Goal: Transaction & Acquisition: Download file/media

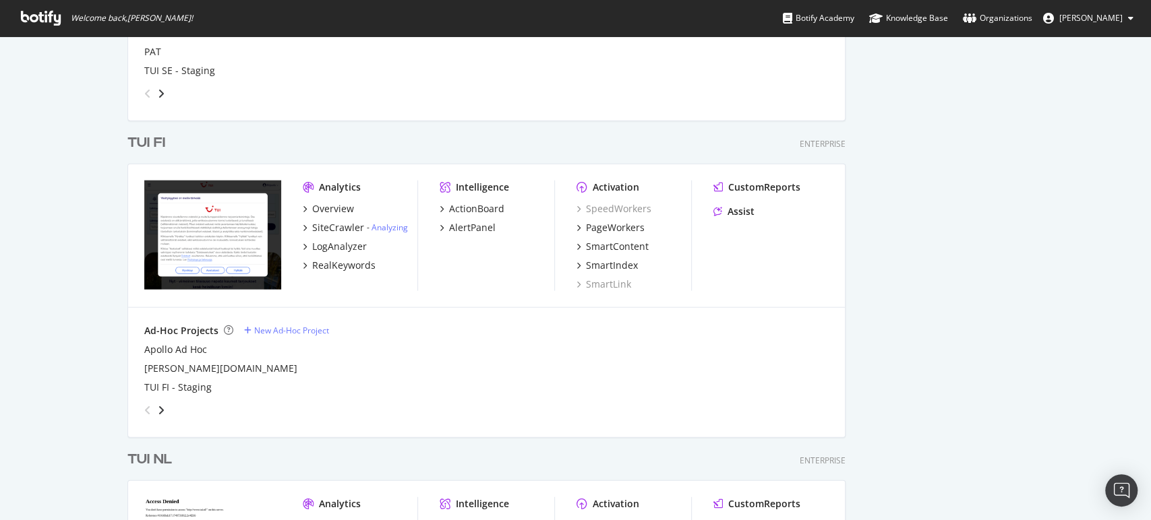
scroll to position [2081, 0]
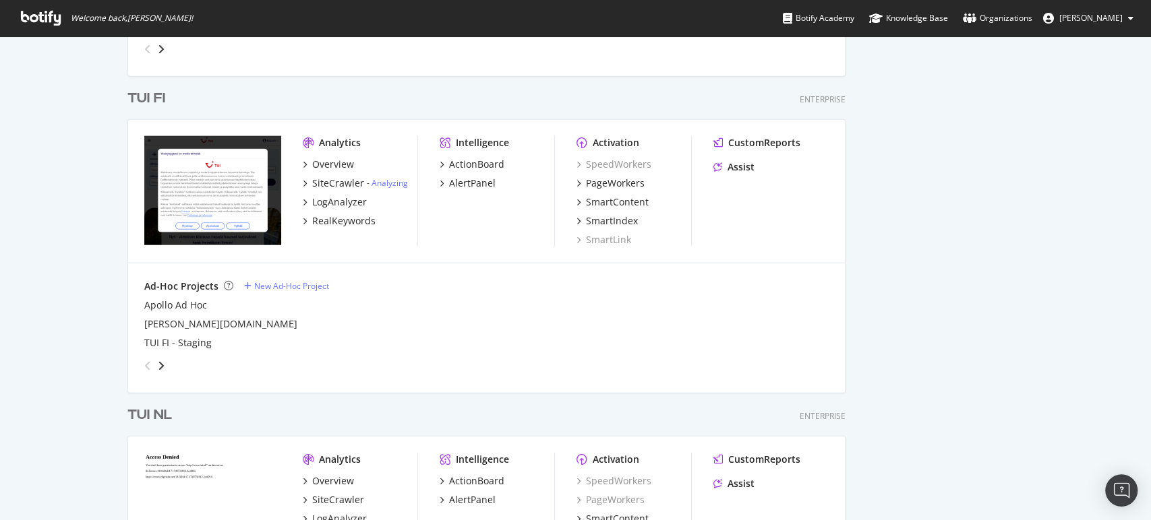
click at [131, 100] on div "TUI FI" at bounding box center [146, 99] width 38 height 20
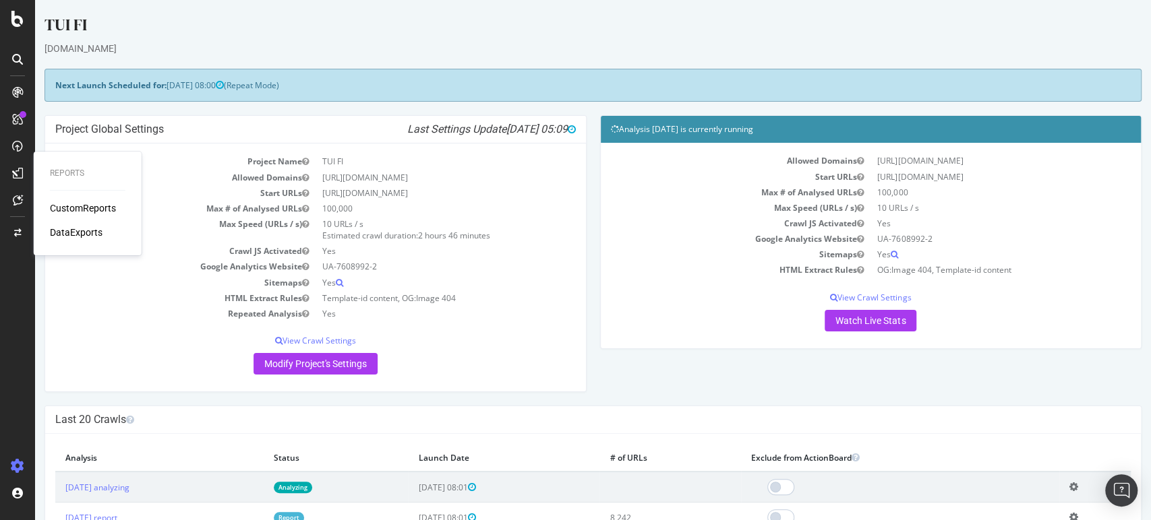
click at [65, 209] on div "CustomReports" at bounding box center [83, 208] width 66 height 13
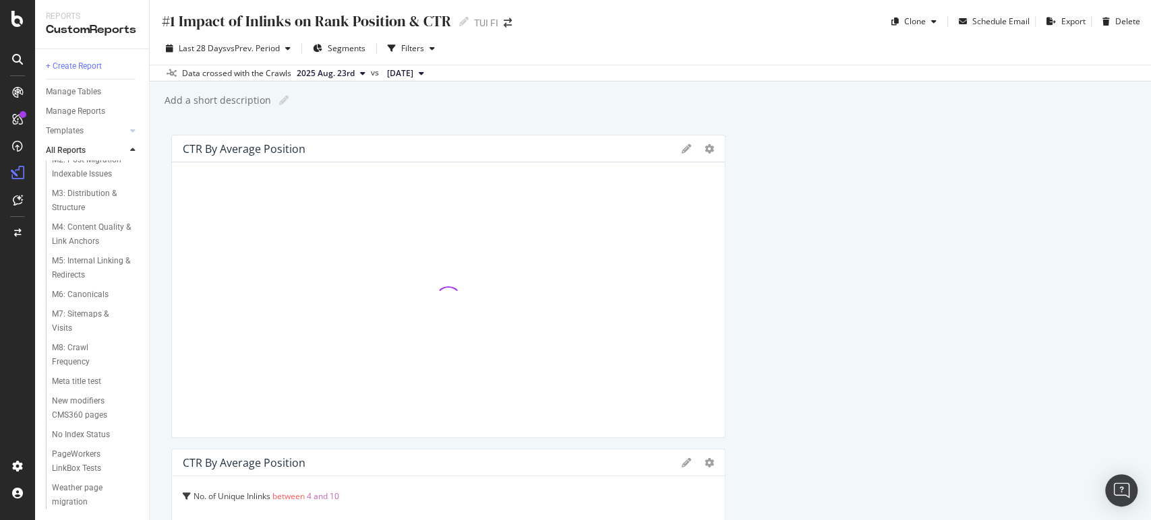
scroll to position [894, 0]
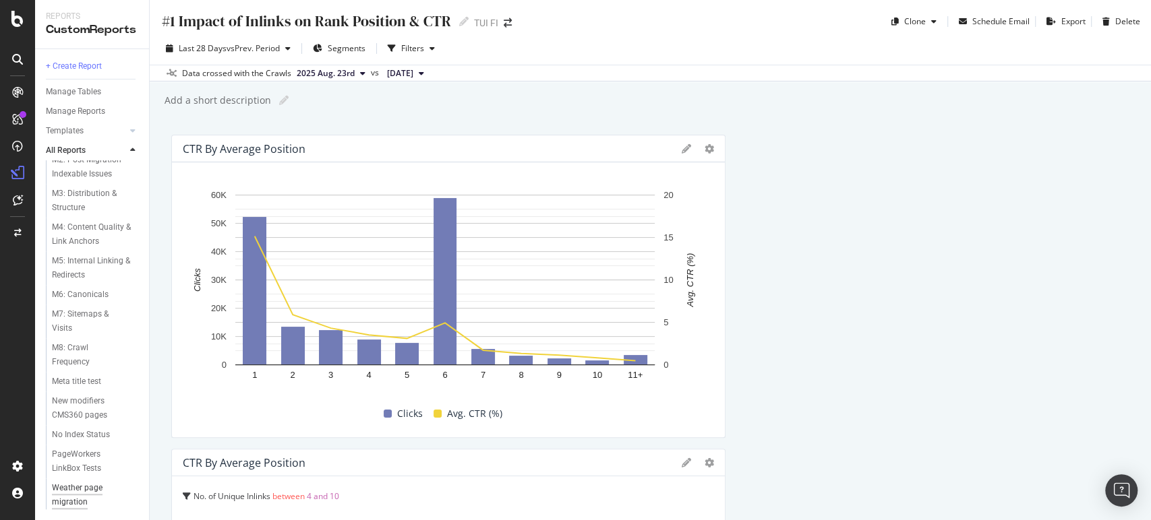
click at [78, 503] on div "Weather page migration" at bounding box center [90, 495] width 76 height 28
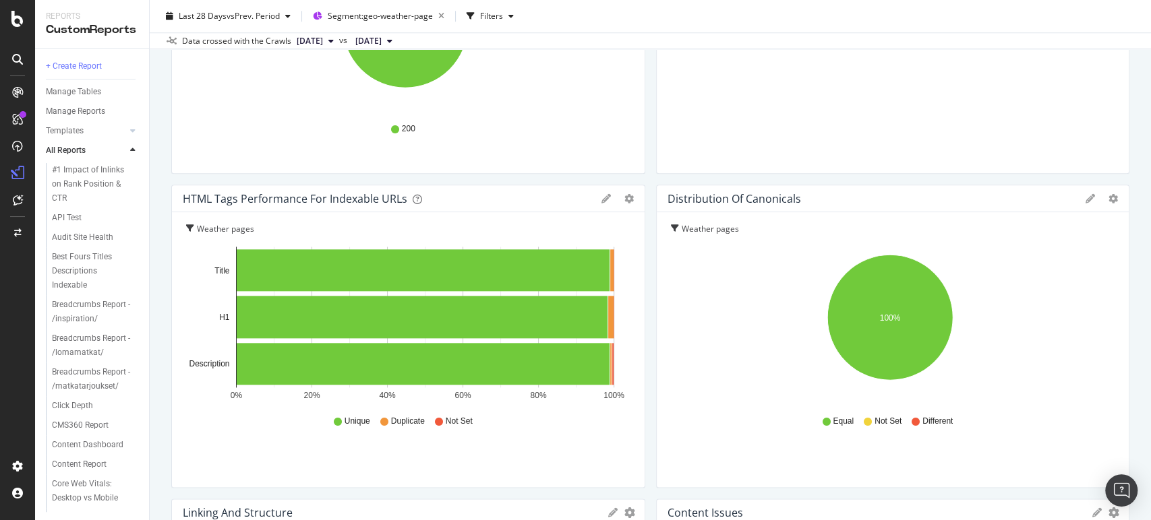
scroll to position [976, 0]
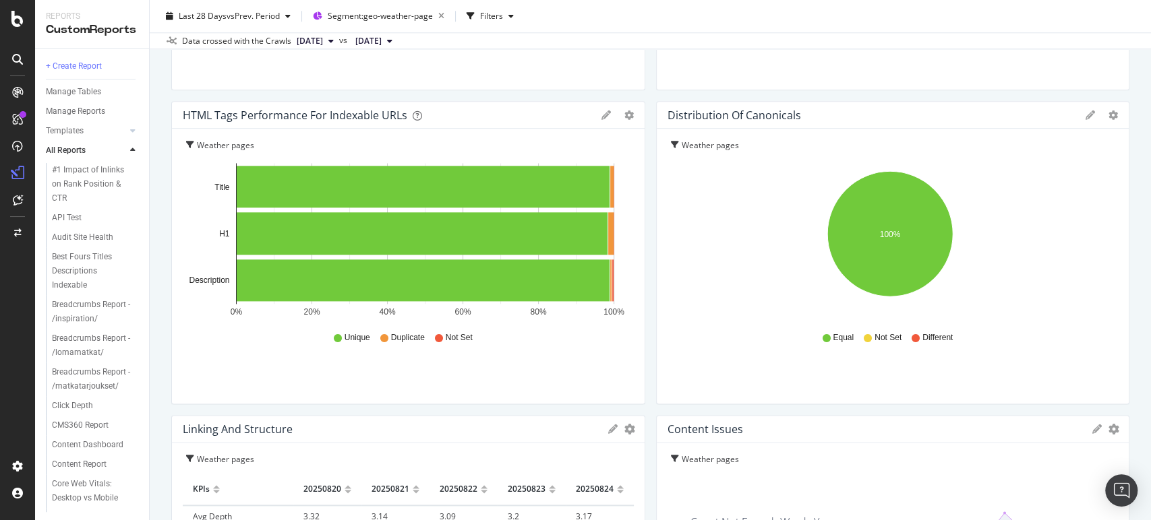
click at [1063, 214] on icon "100%" at bounding box center [889, 241] width 445 height 156
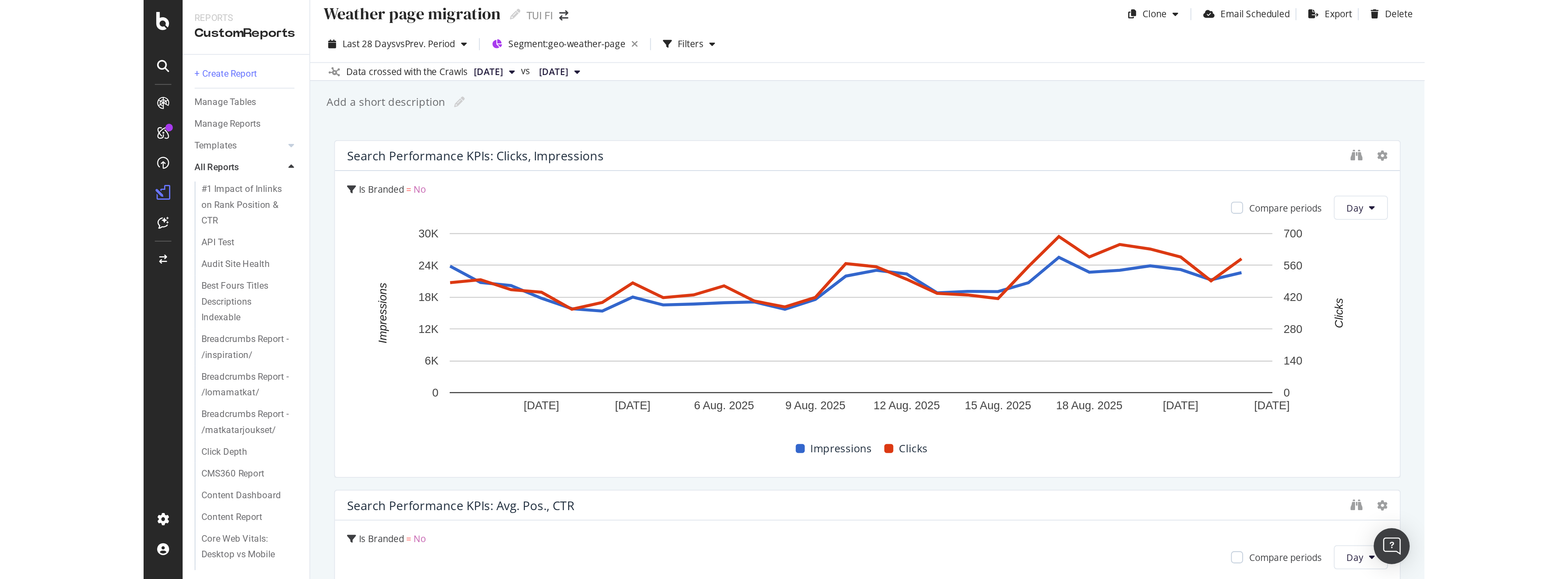
scroll to position [0, 0]
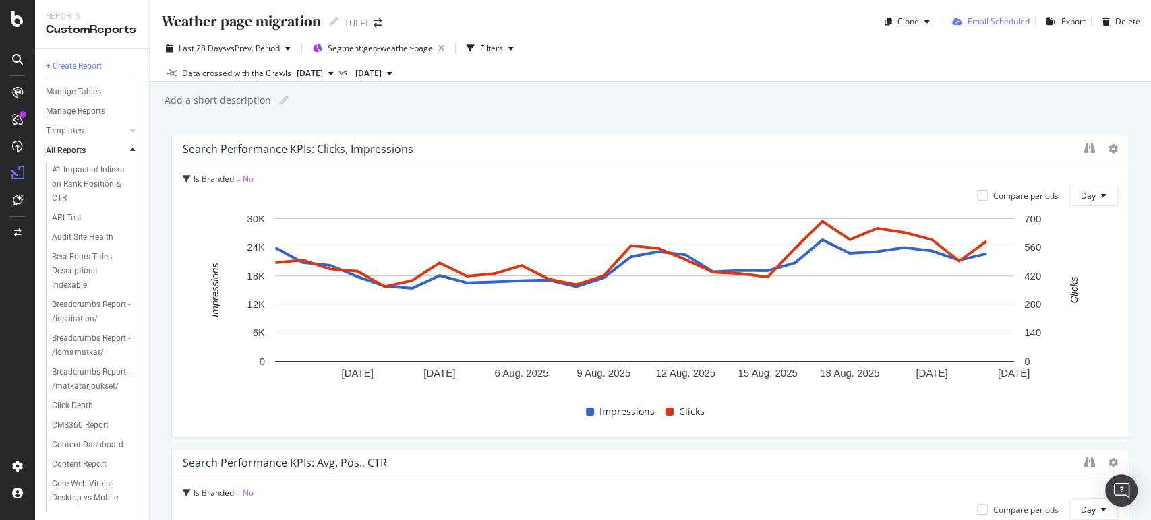
click at [991, 21] on div "Email Scheduled" at bounding box center [998, 21] width 62 height 11
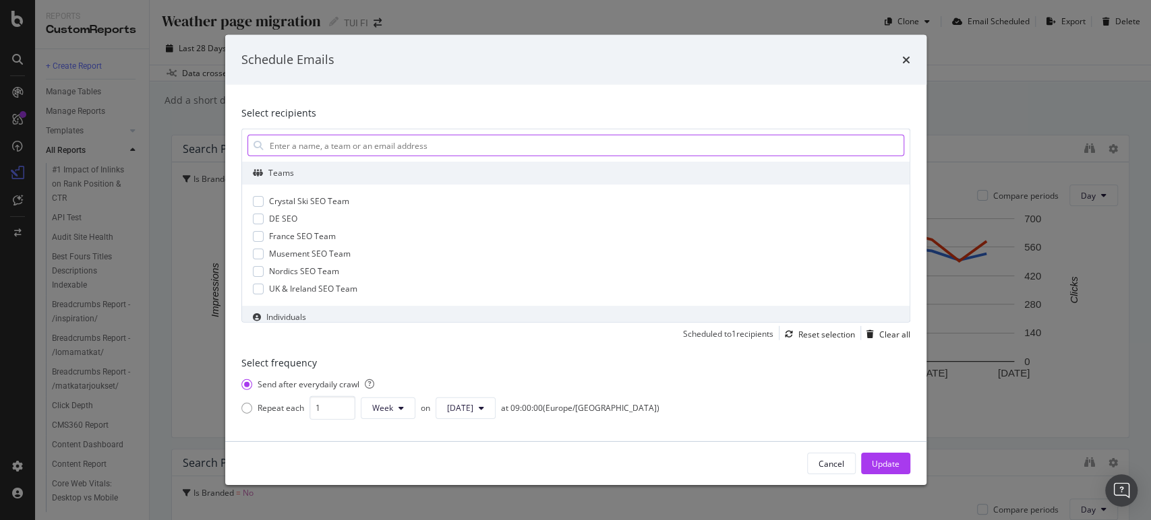
click at [458, 137] on input "modal" at bounding box center [585, 145] width 635 height 20
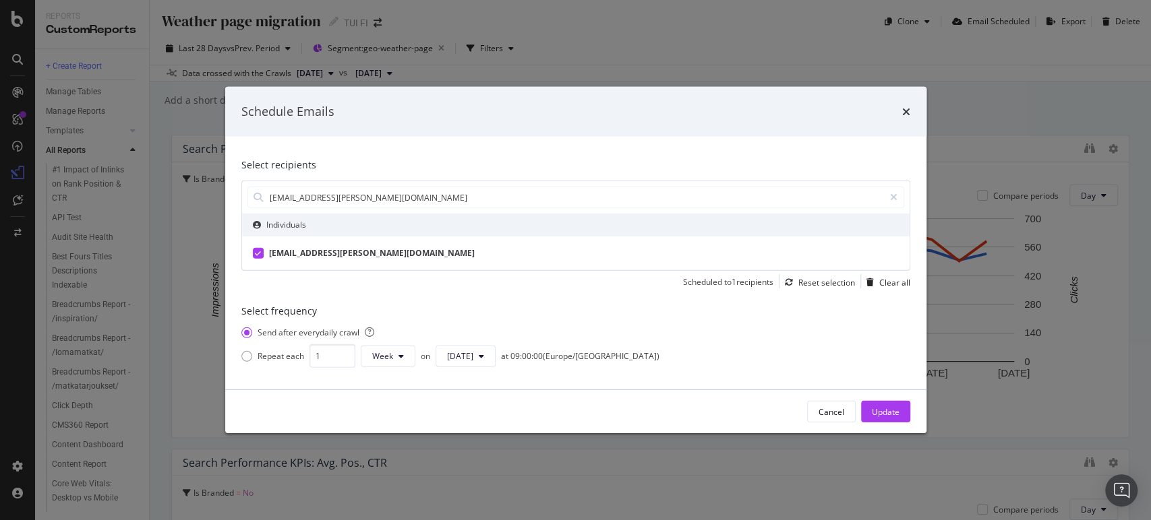
click at [302, 254] on div "[EMAIL_ADDRESS][PERSON_NAME][DOMAIN_NAME]" at bounding box center [372, 253] width 206 height 12
click at [690, 302] on div "Select frequency Send after every daily crawl Repeat each 1 Week [DATE] at 09:0…" at bounding box center [575, 336] width 669 height 74
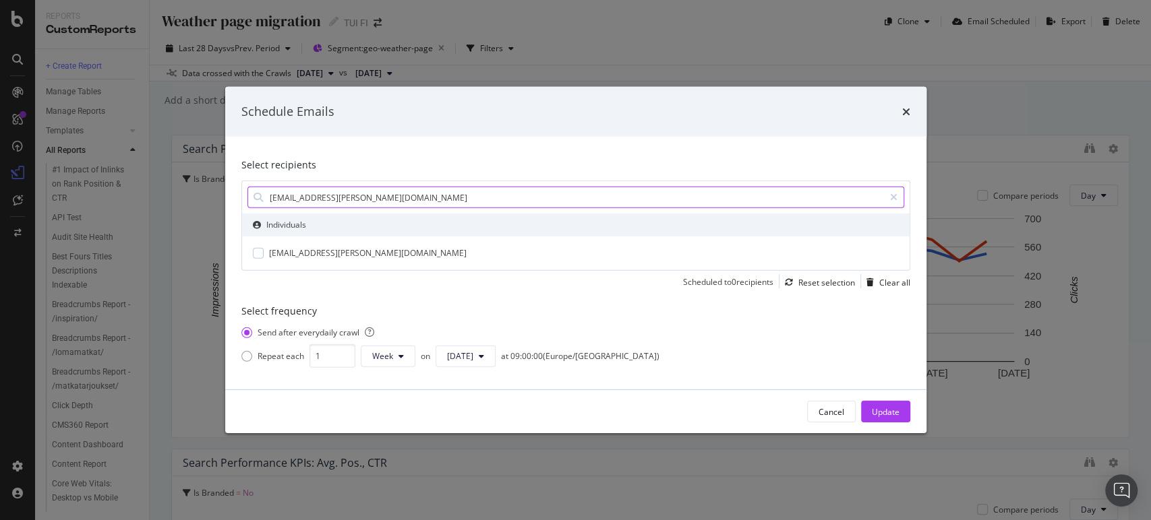
click at [397, 196] on input "[EMAIL_ADDRESS][PERSON_NAME][DOMAIN_NAME]" at bounding box center [575, 197] width 615 height 20
type input "anja"
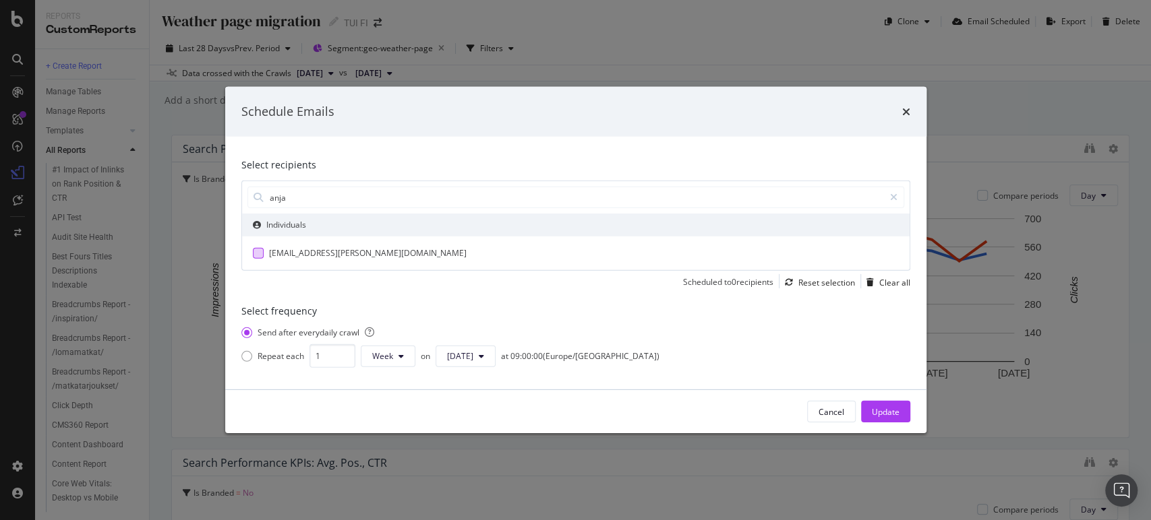
click at [262, 256] on div "modal" at bounding box center [258, 253] width 11 height 11
click at [881, 411] on div "Update" at bounding box center [885, 411] width 28 height 11
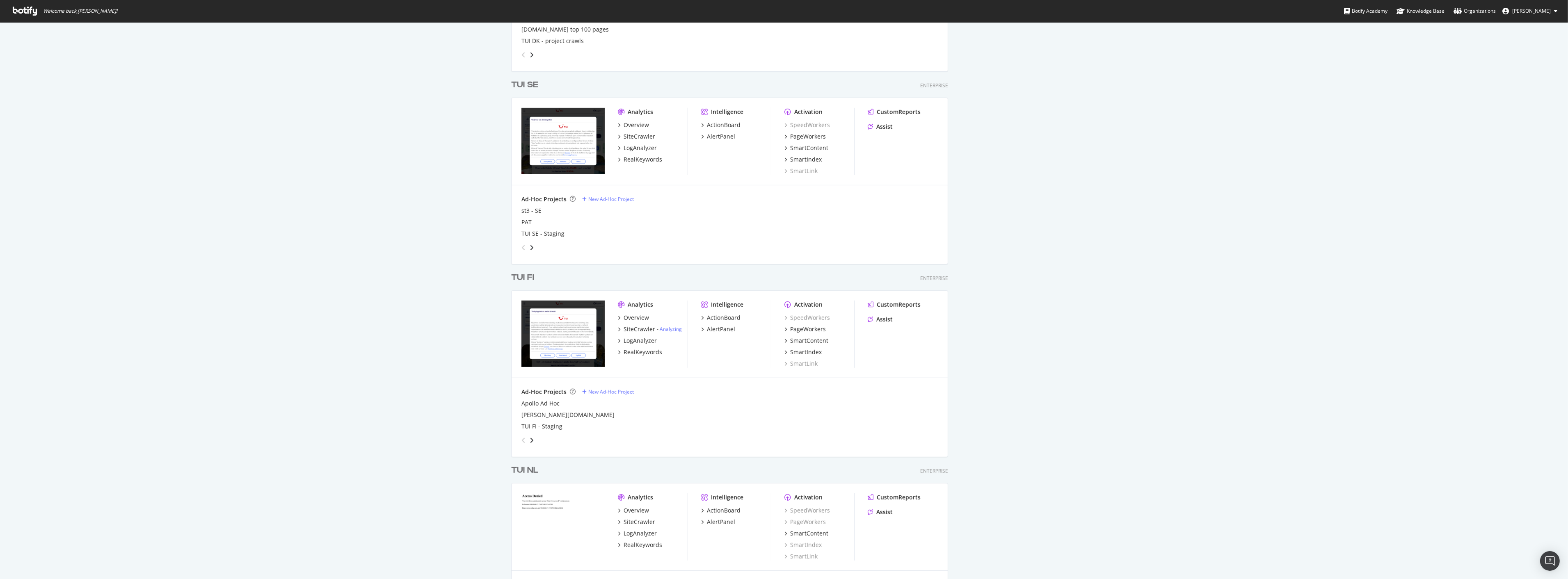
scroll to position [1038, 0]
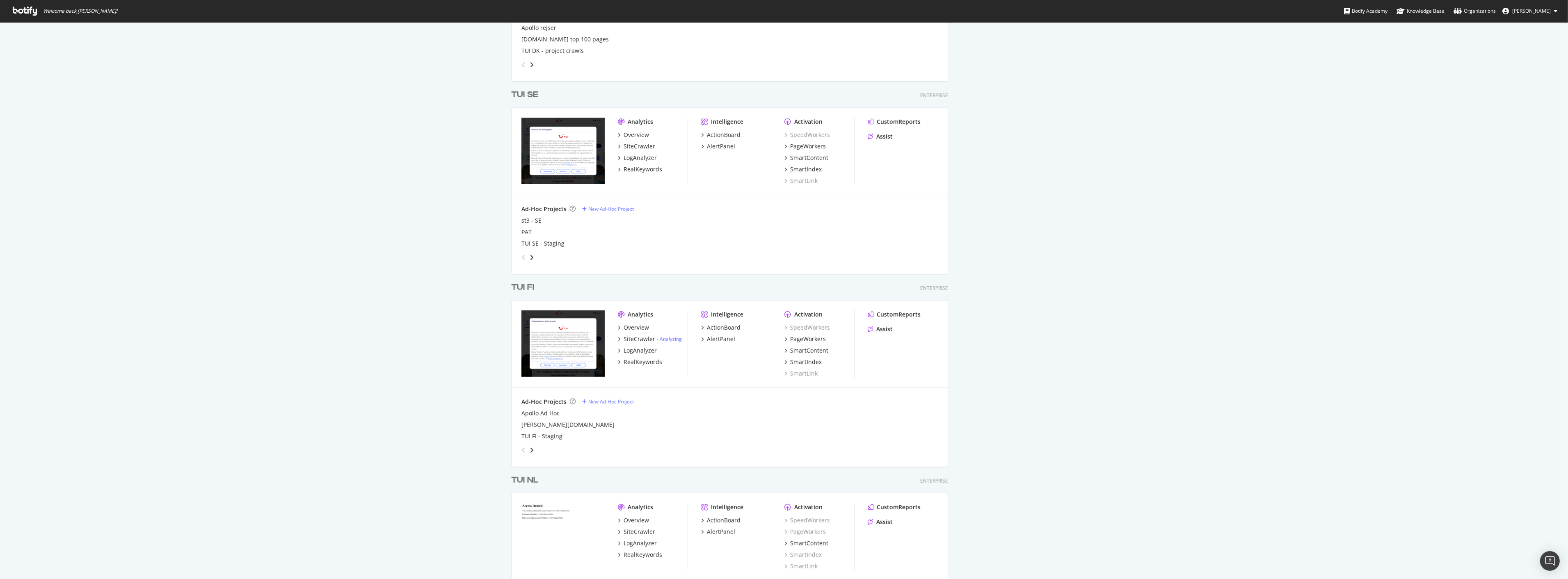
click at [521, 285] on div "TUI FI" at bounding box center [523, 288] width 23 height 12
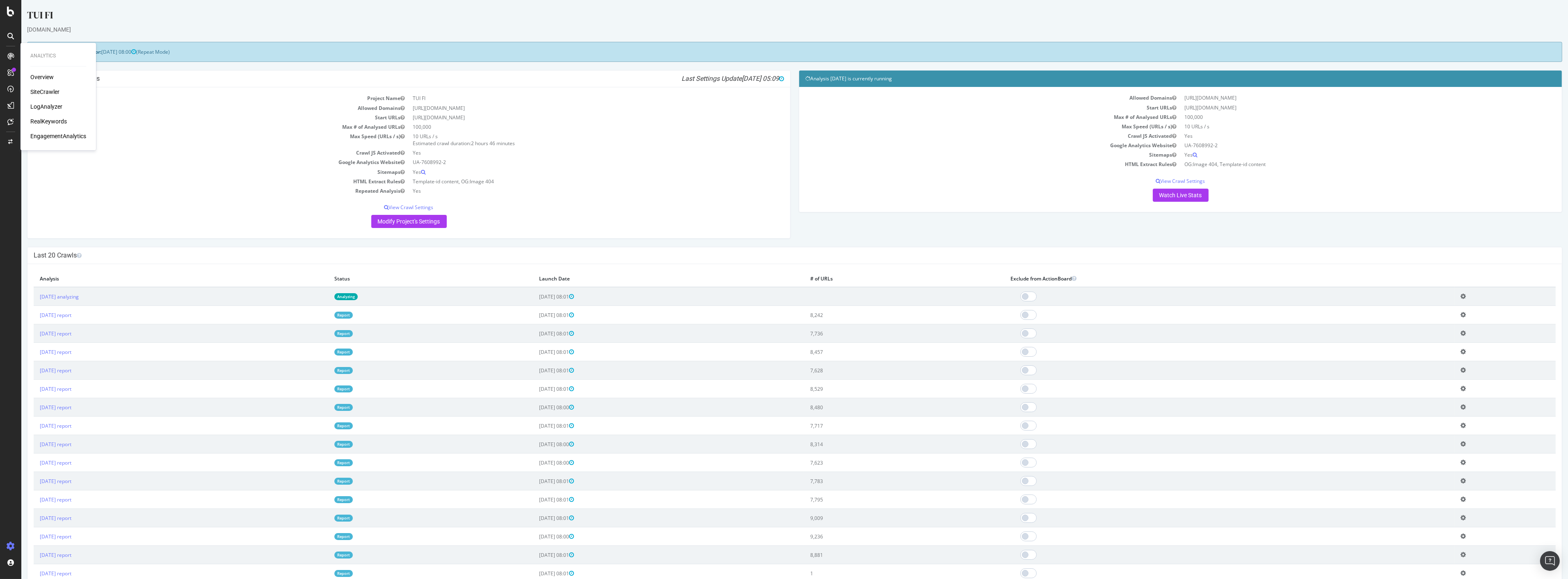
click at [353, 317] on link "Report" at bounding box center [343, 314] width 18 height 7
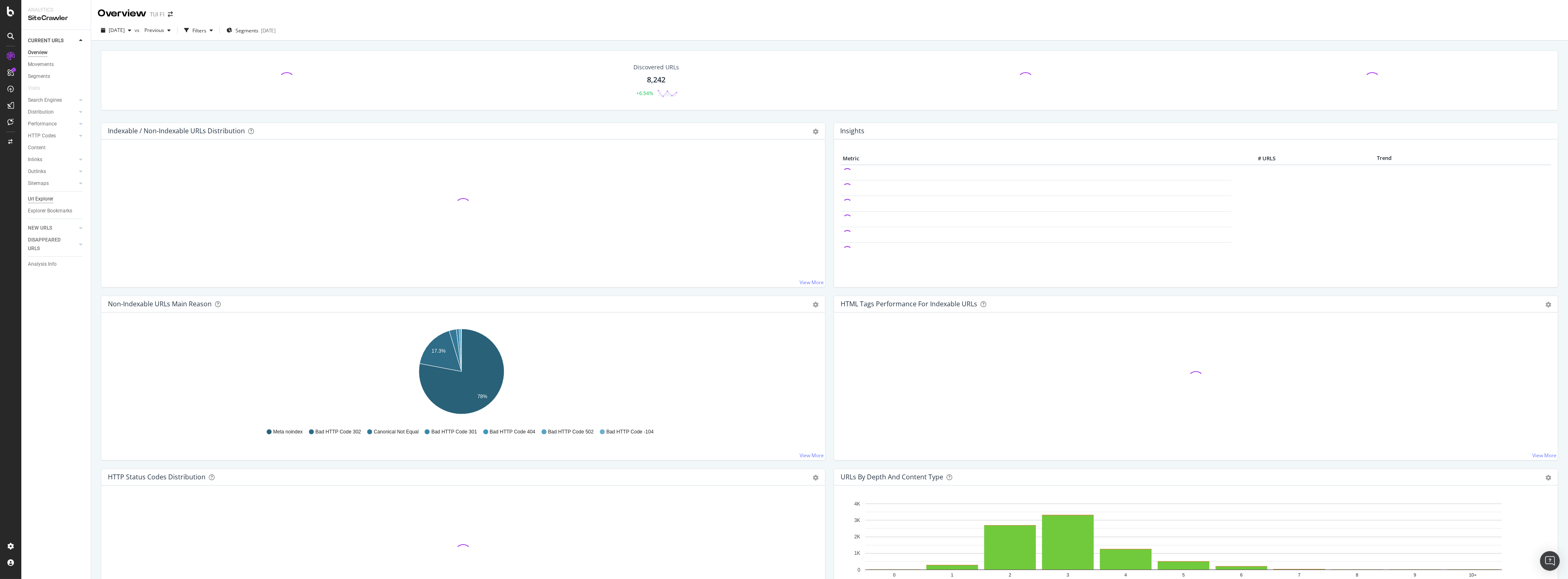
click at [51, 199] on div "Url Explorer" at bounding box center [41, 199] width 26 height 9
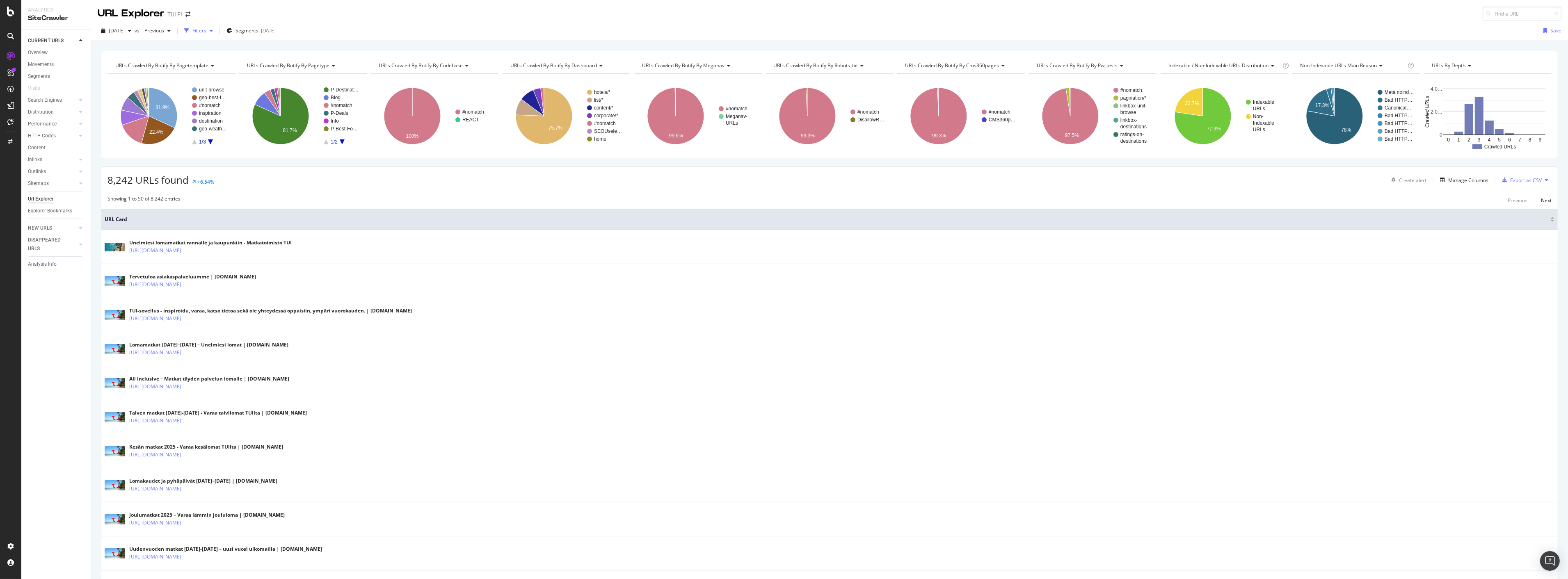
click at [213, 29] on icon "button" at bounding box center [211, 31] width 3 height 5
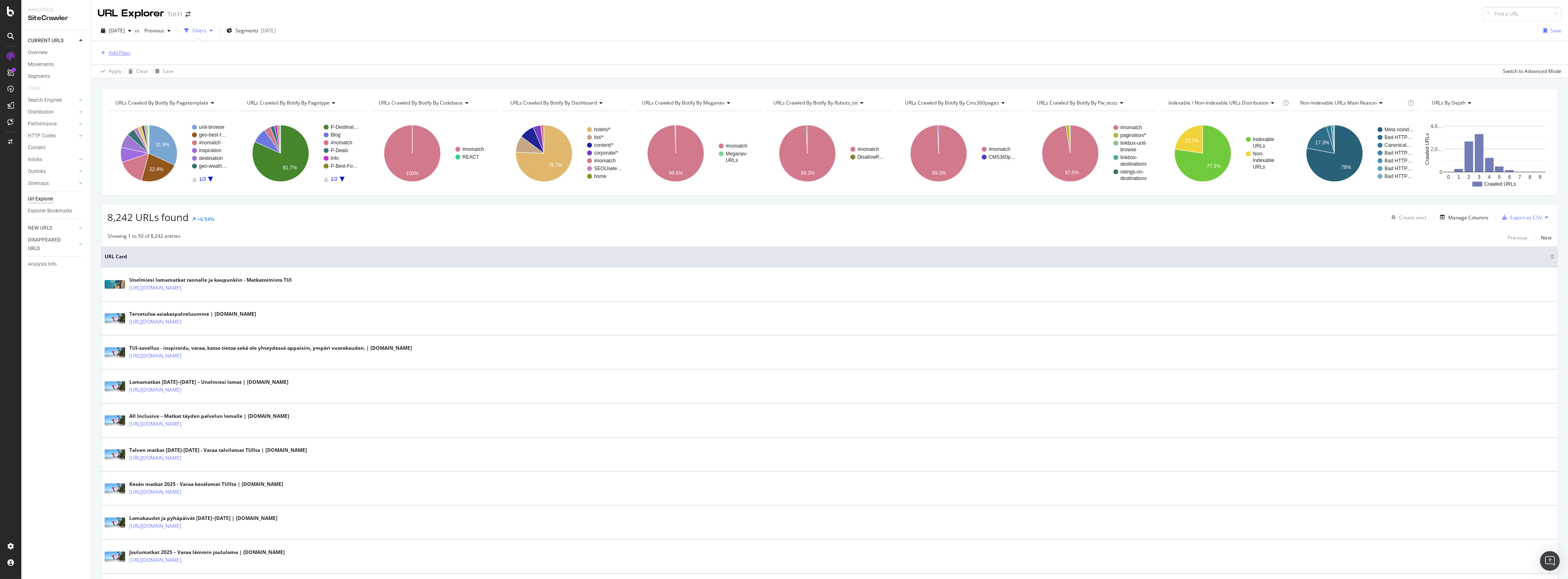
click at [127, 54] on div "Add Filter" at bounding box center [120, 52] width 22 height 7
click at [150, 214] on span "HTTP Status Code" at bounding box center [142, 216] width 41 height 7
click at [154, 108] on input "number" at bounding box center [150, 102] width 90 height 13
click at [131, 30] on icon "button" at bounding box center [129, 31] width 3 height 5
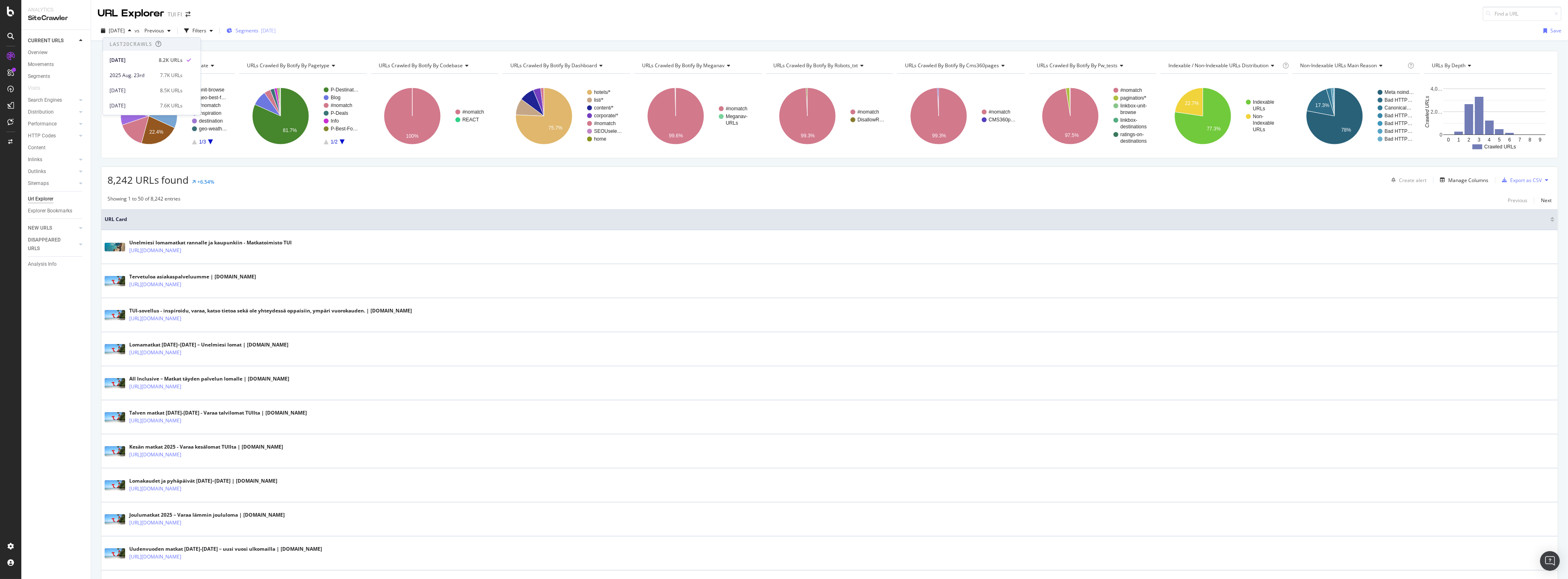
click at [254, 29] on span "Segments" at bounding box center [247, 30] width 23 height 7
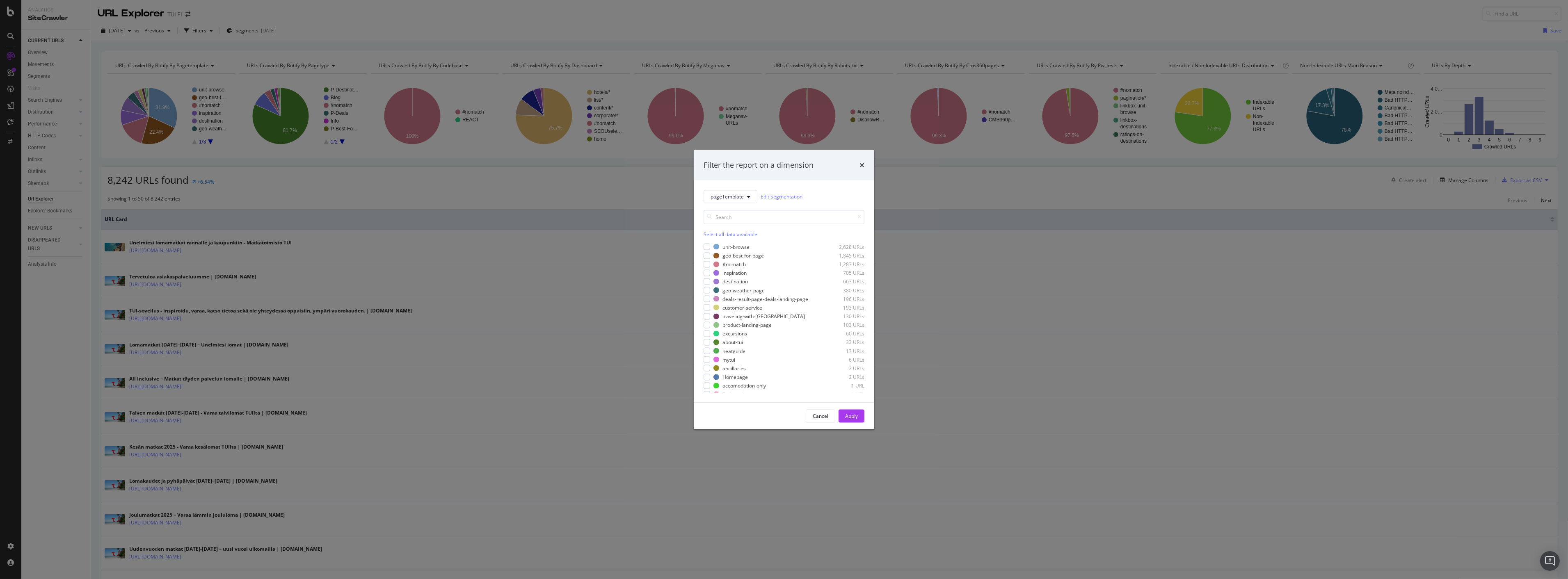
click at [600, 24] on div "Filter the report on a dimension pageTemplate Edit Segmentation Select all data…" at bounding box center [784, 290] width 1568 height 579
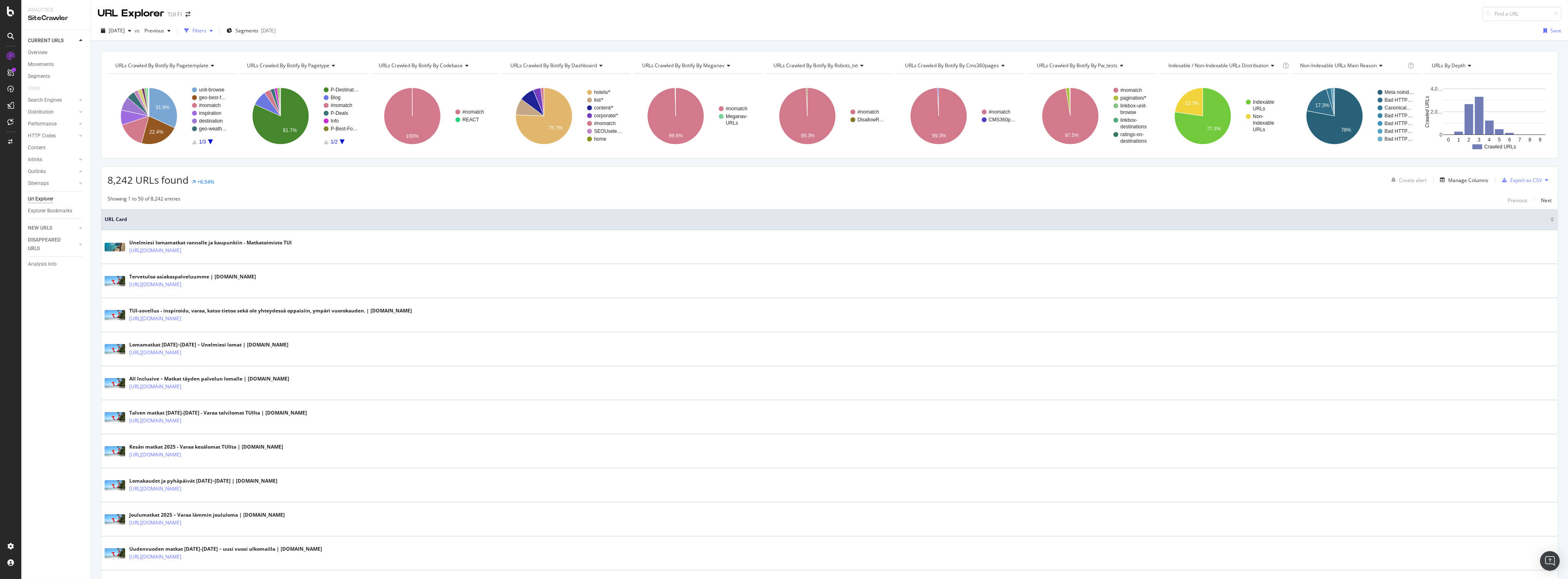
click at [216, 33] on div "Filters" at bounding box center [198, 30] width 35 height 12
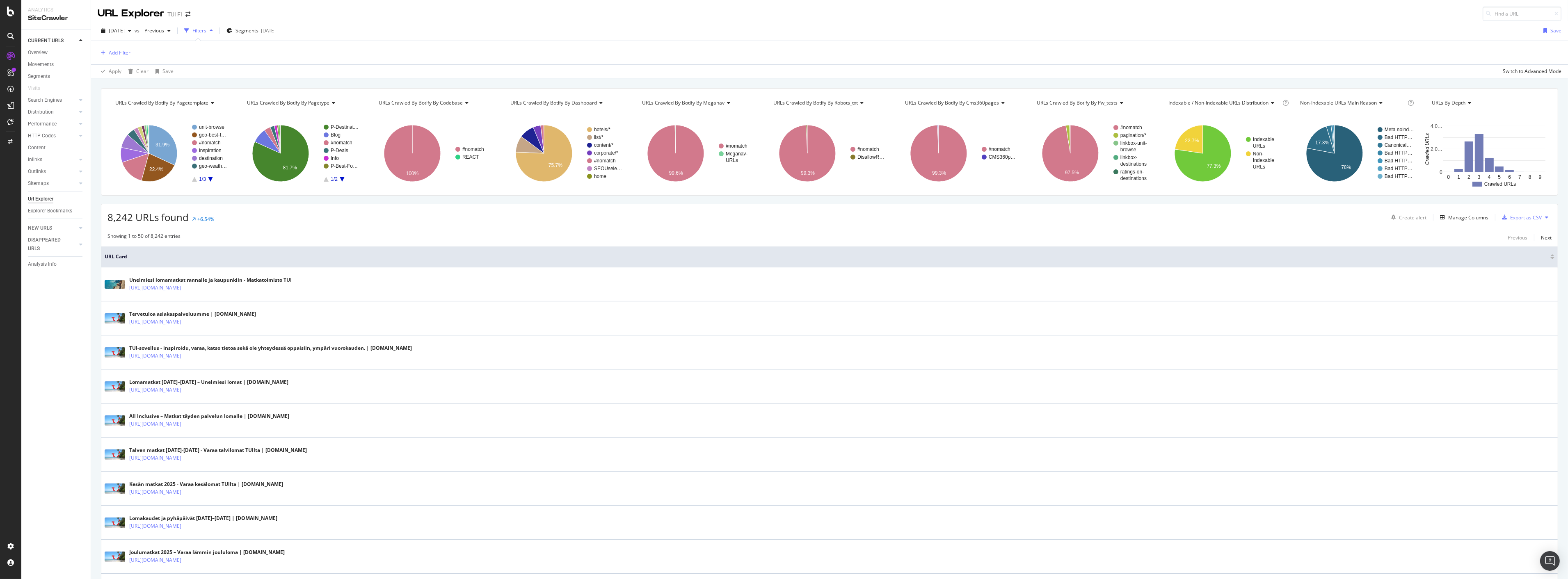
click at [206, 33] on div "Filters" at bounding box center [199, 30] width 14 height 7
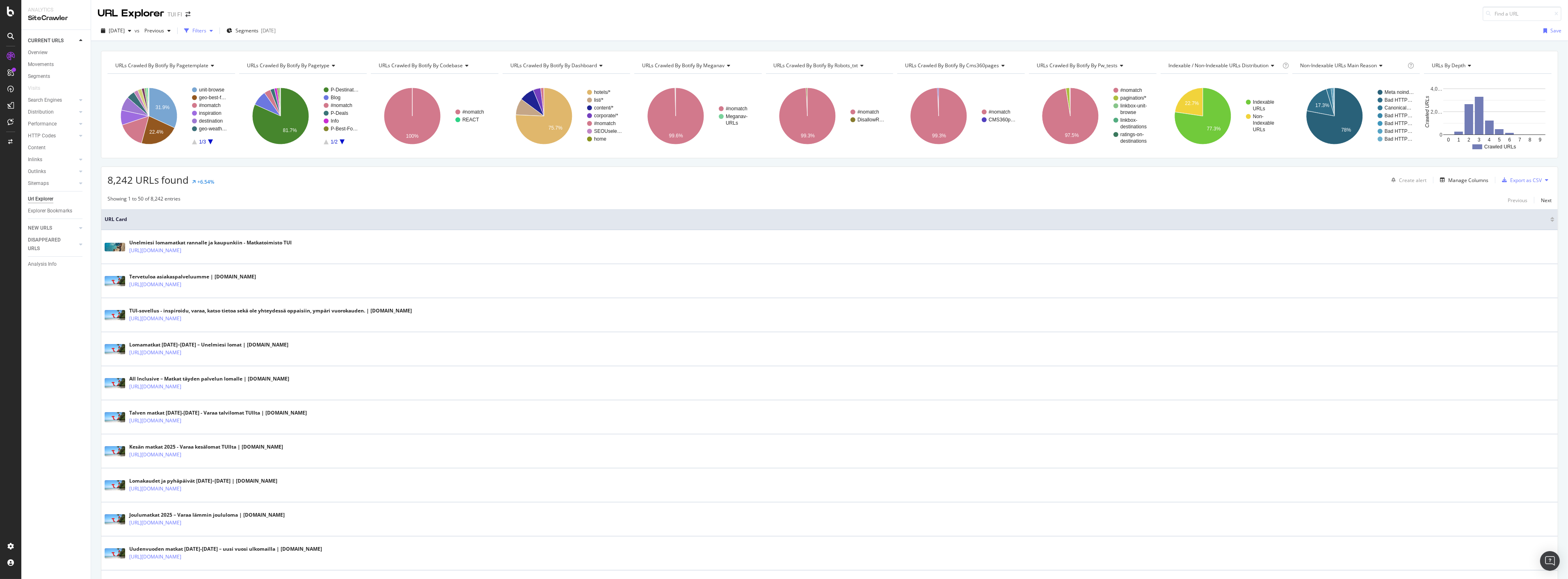
click at [206, 33] on div "Filters" at bounding box center [199, 30] width 14 height 7
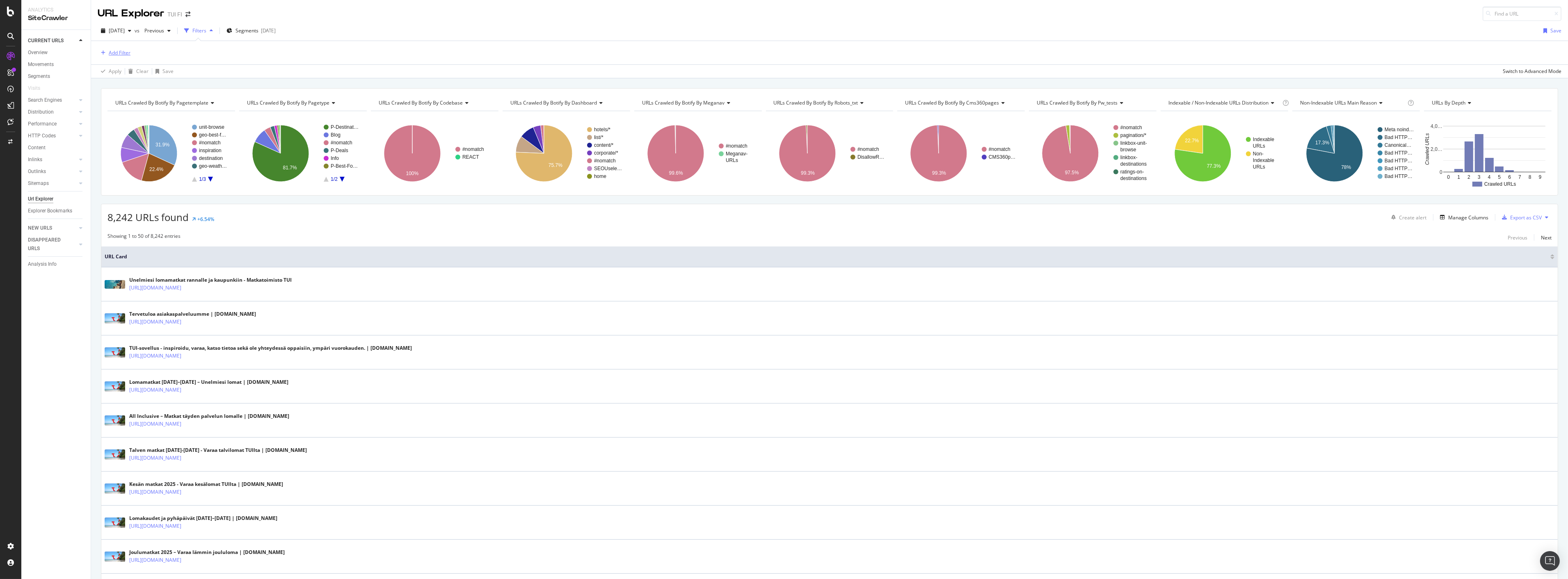
click at [120, 55] on div "Add Filter" at bounding box center [120, 52] width 22 height 7
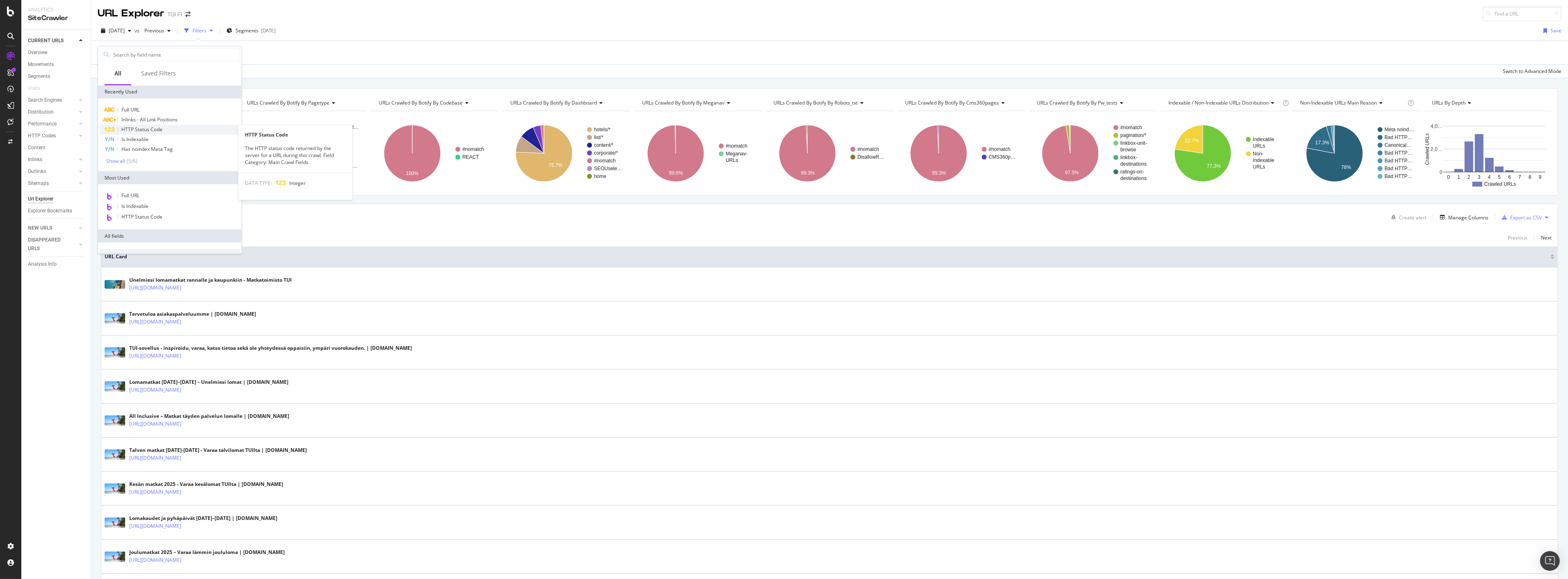
click at [141, 131] on span "HTTP Status Code" at bounding box center [142, 129] width 41 height 7
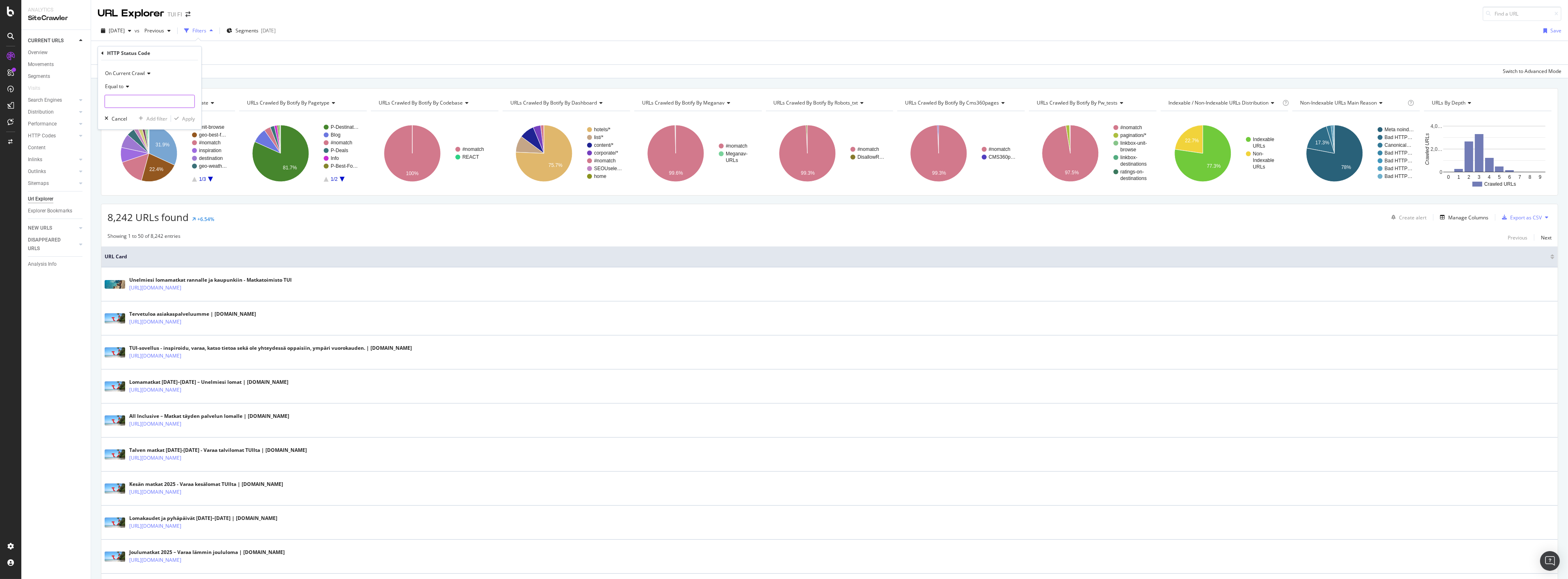
click at [144, 96] on input "number" at bounding box center [150, 102] width 90 height 13
click at [142, 121] on span "302" at bounding box center [139, 120] width 65 height 7
type input "302"
click at [193, 117] on div "Apply" at bounding box center [188, 118] width 13 height 7
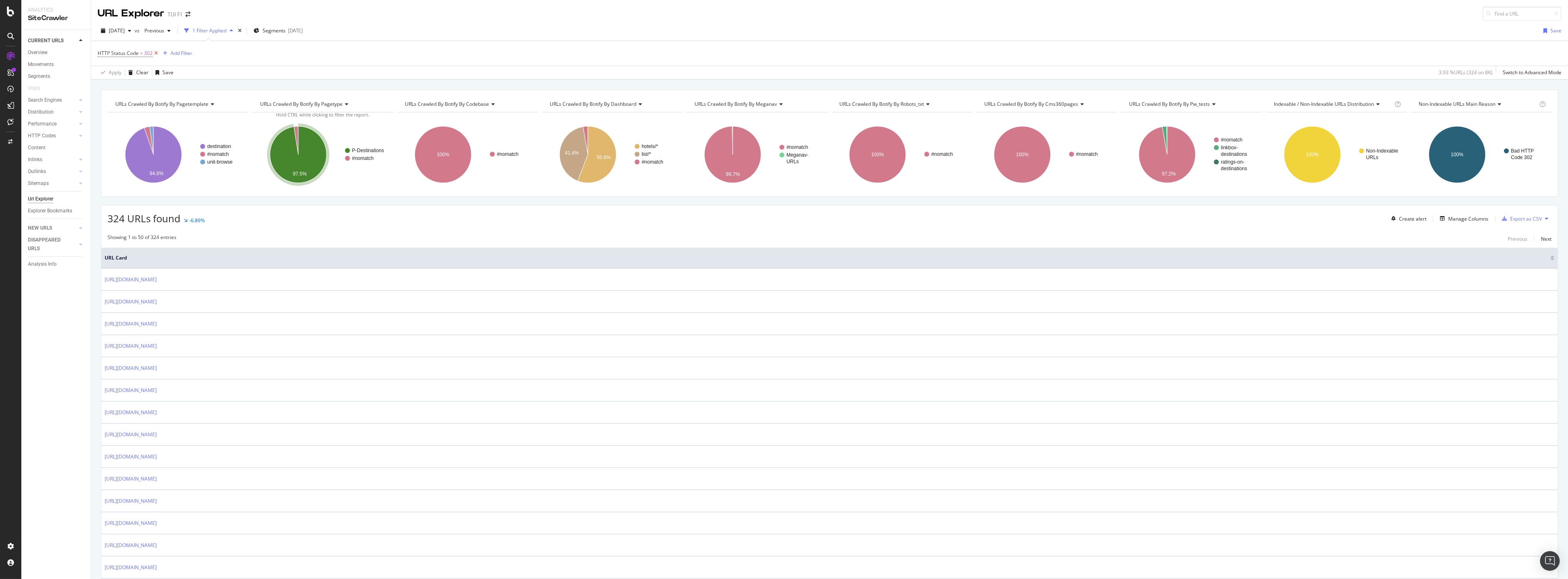
click at [156, 54] on icon at bounding box center [156, 53] width 7 height 8
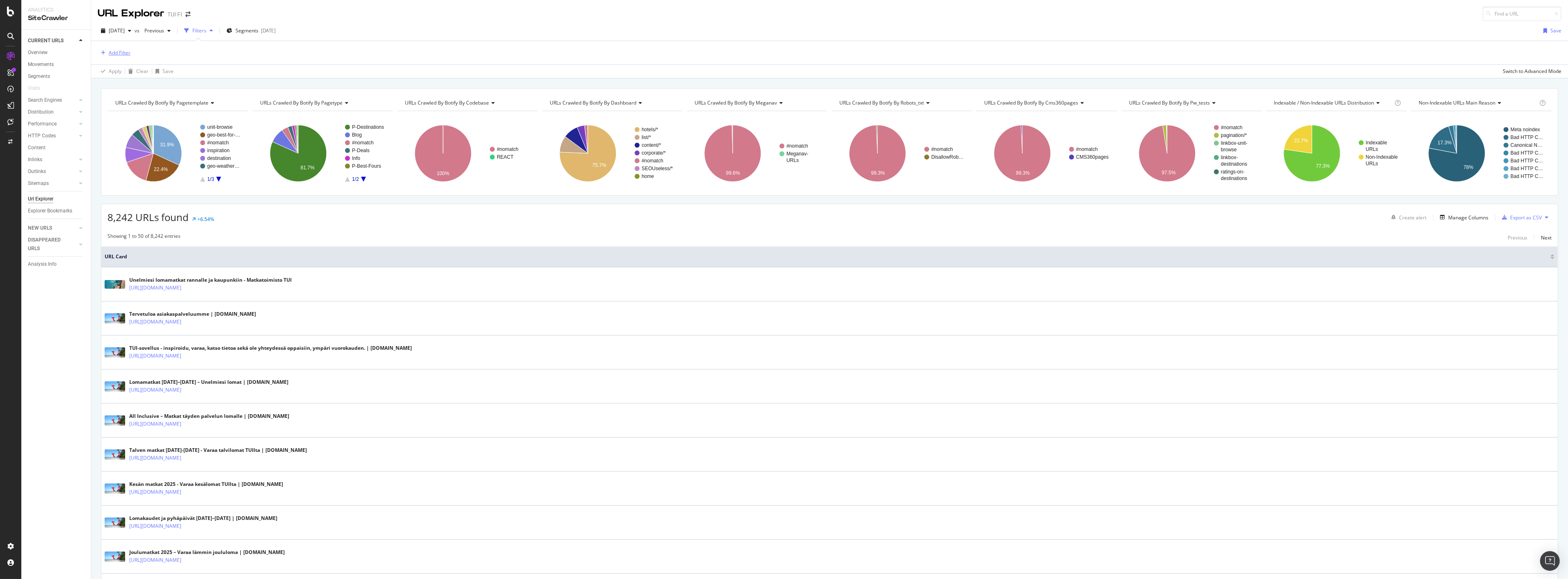
click at [121, 54] on div "Add Filter" at bounding box center [120, 52] width 22 height 7
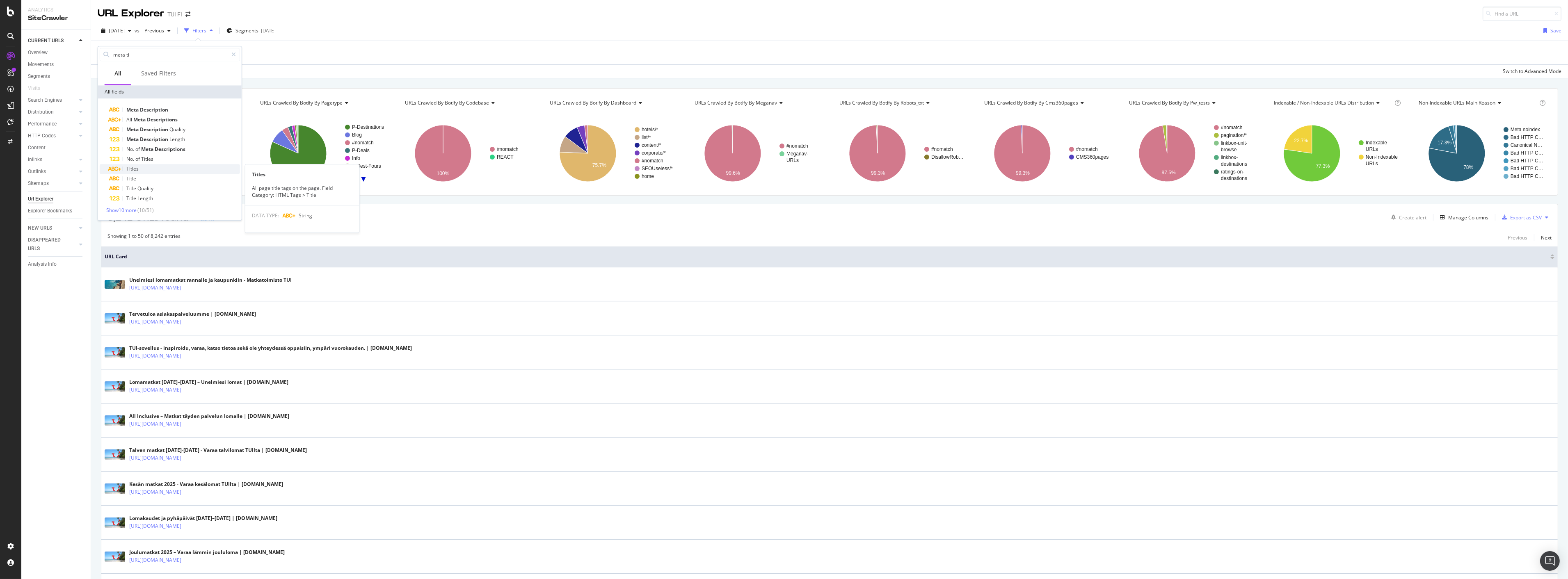
type input "meta ti"
drag, startPoint x: 133, startPoint y: 164, endPoint x: 136, endPoint y: 177, distance: 13.3
click at [136, 177] on div "Meta Description All Meta Descriptions Meta Description Quality Meta Descriptio…" at bounding box center [170, 154] width 141 height 99
click at [136, 177] on div "Title" at bounding box center [175, 179] width 130 height 10
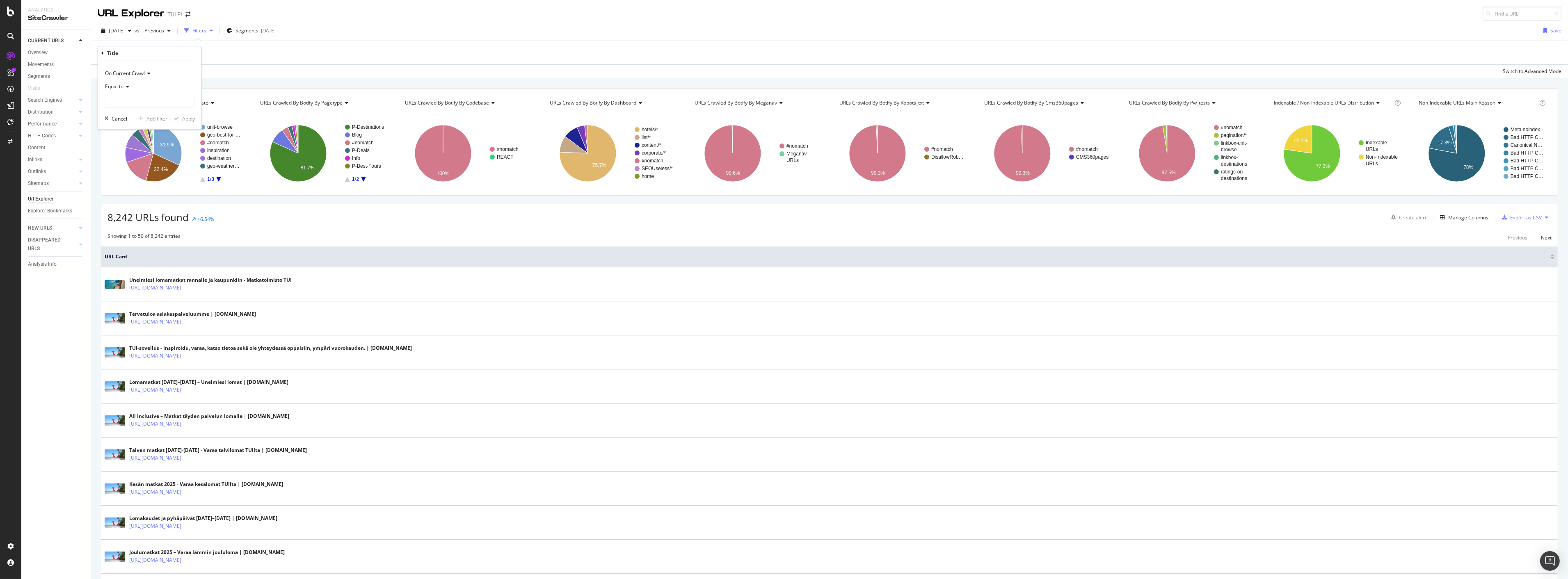
click at [114, 85] on span "Equal to" at bounding box center [114, 86] width 18 height 7
click at [131, 168] on div "Contains" at bounding box center [150, 167] width 88 height 11
click at [133, 106] on input "text" at bounding box center [150, 102] width 89 height 13
type input "2025"
click at [186, 120] on div "Apply" at bounding box center [188, 118] width 13 height 7
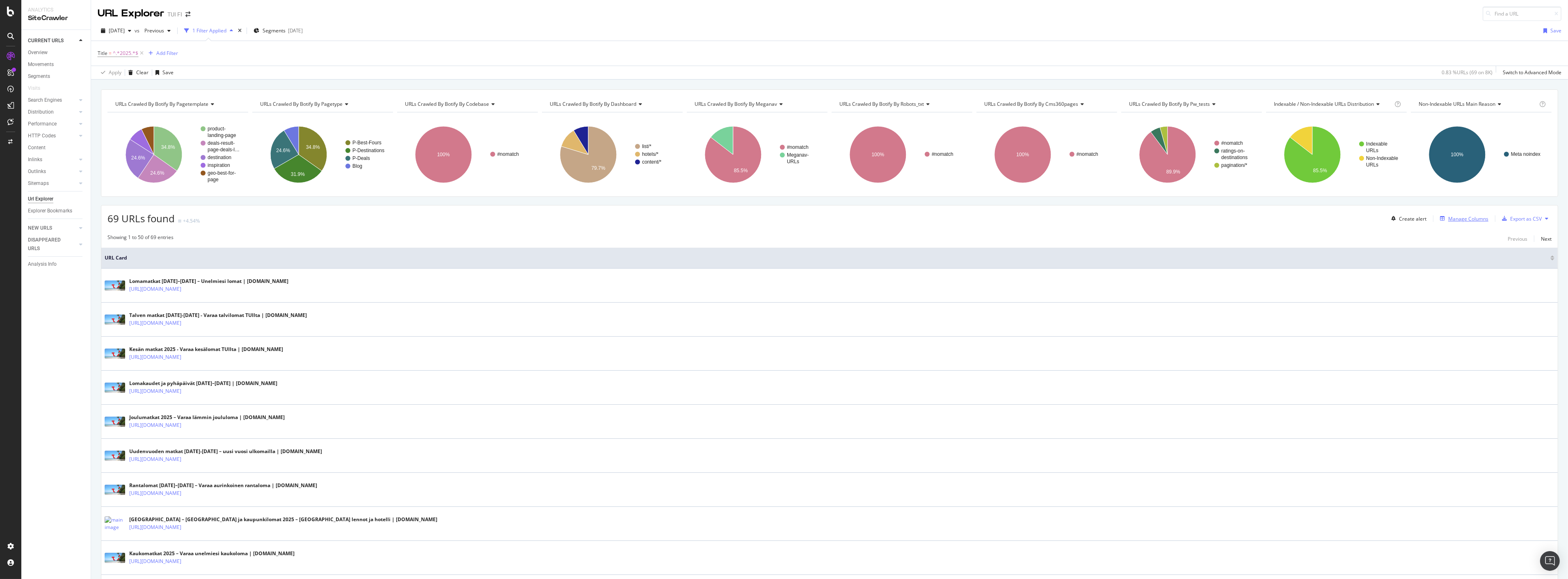
click at [1467, 222] on div "Manage Columns" at bounding box center [1468, 218] width 40 height 7
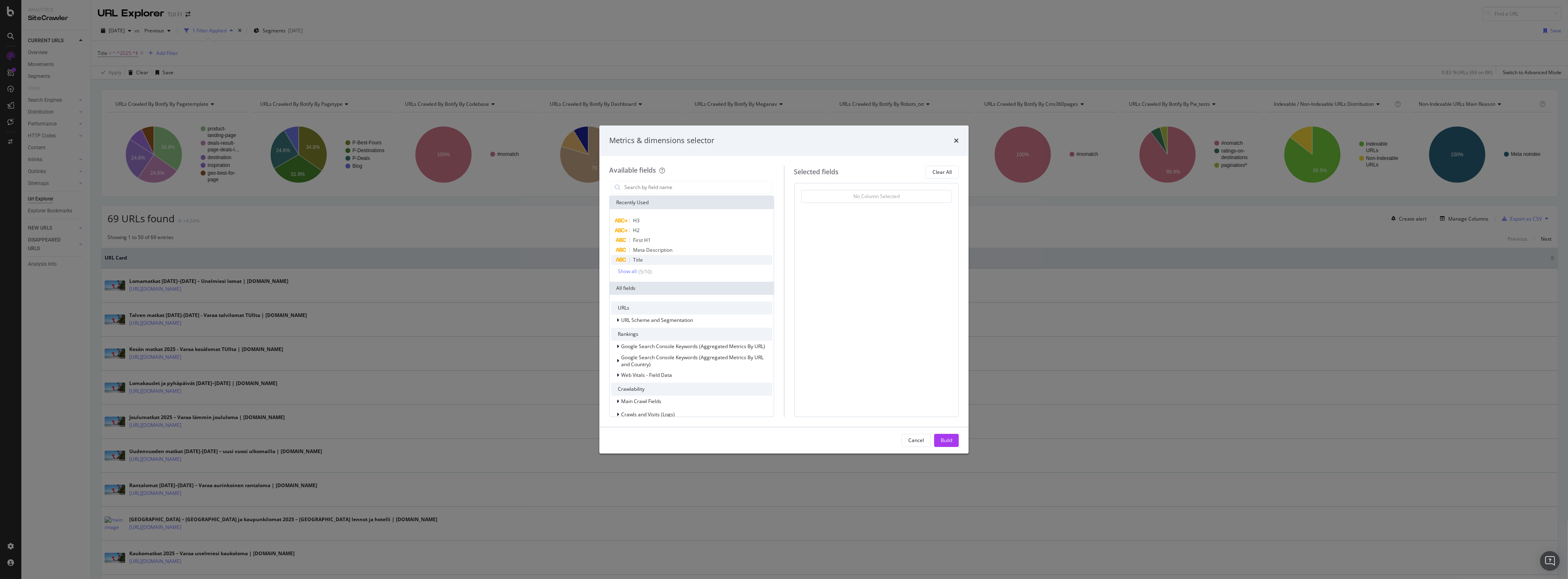
click at [638, 258] on span "Title" at bounding box center [638, 259] width 10 height 7
drag, startPoint x: 946, startPoint y: 436, endPoint x: 942, endPoint y: 434, distance: 4.5
click at [945, 437] on div "Build" at bounding box center [946, 440] width 12 height 7
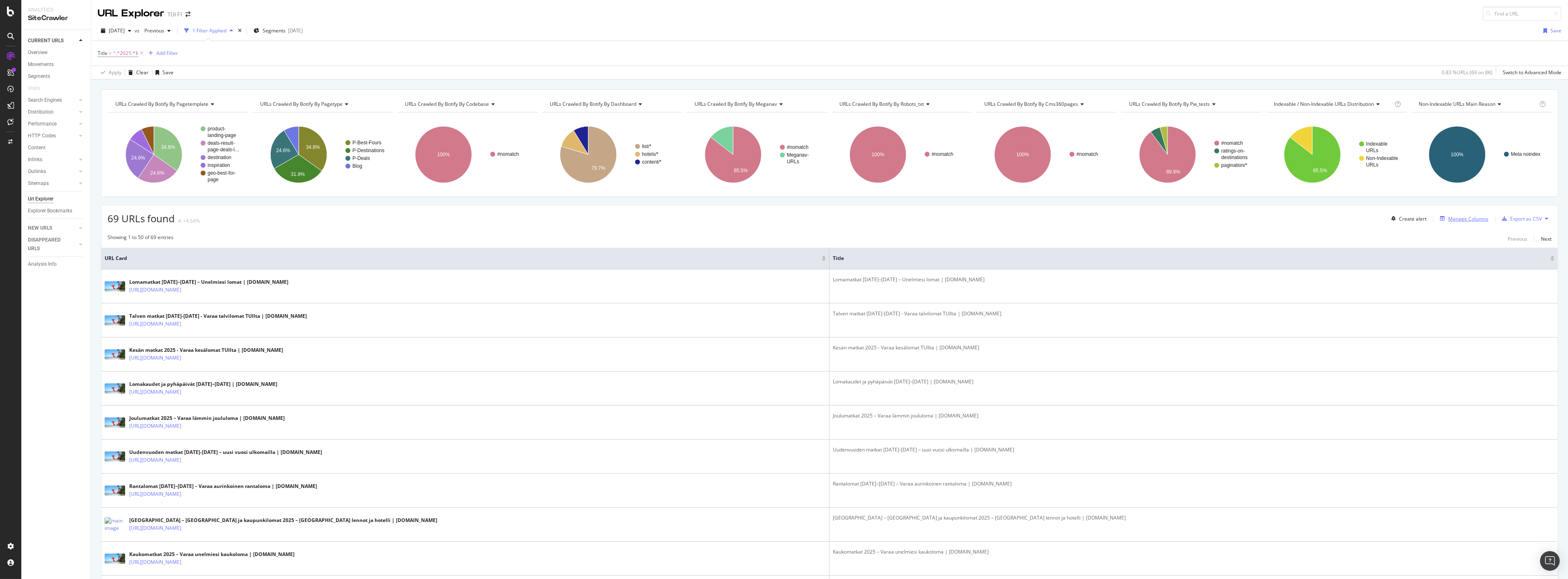
click at [1469, 221] on div "Manage Columns" at bounding box center [1468, 218] width 40 height 7
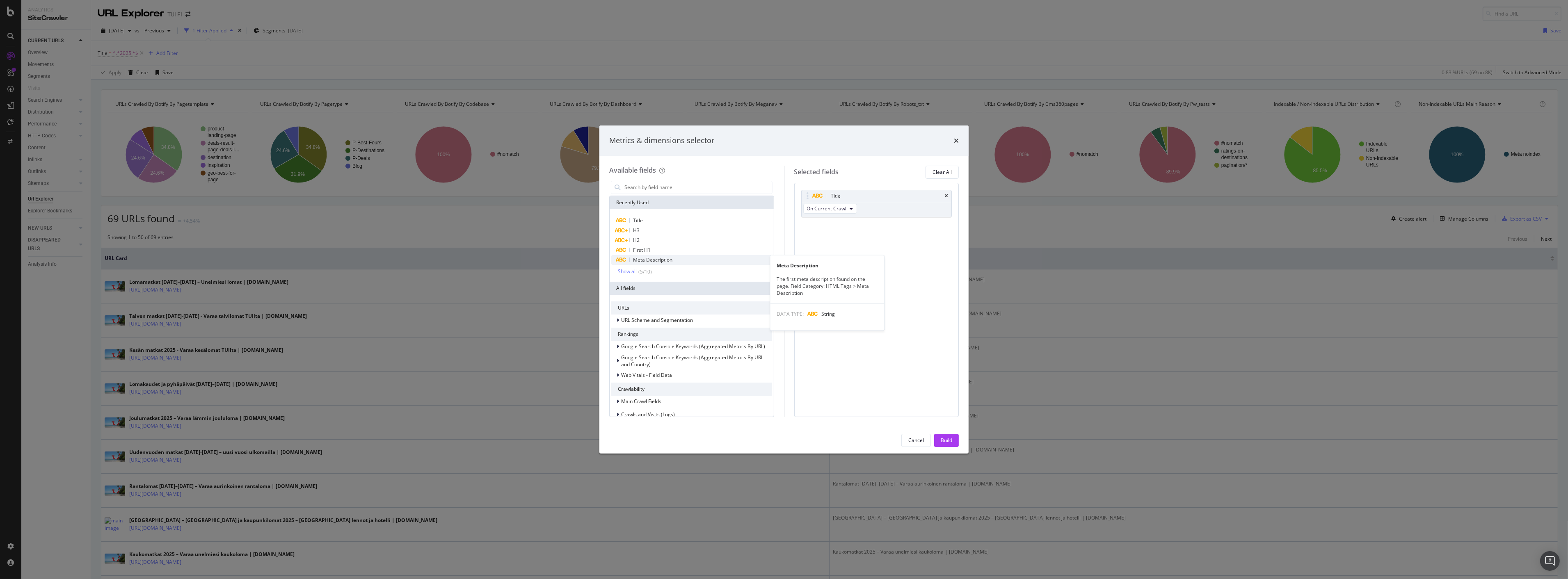
click at [631, 262] on div "Meta Description" at bounding box center [691, 260] width 161 height 10
click at [943, 442] on div "Build" at bounding box center [946, 440] width 12 height 7
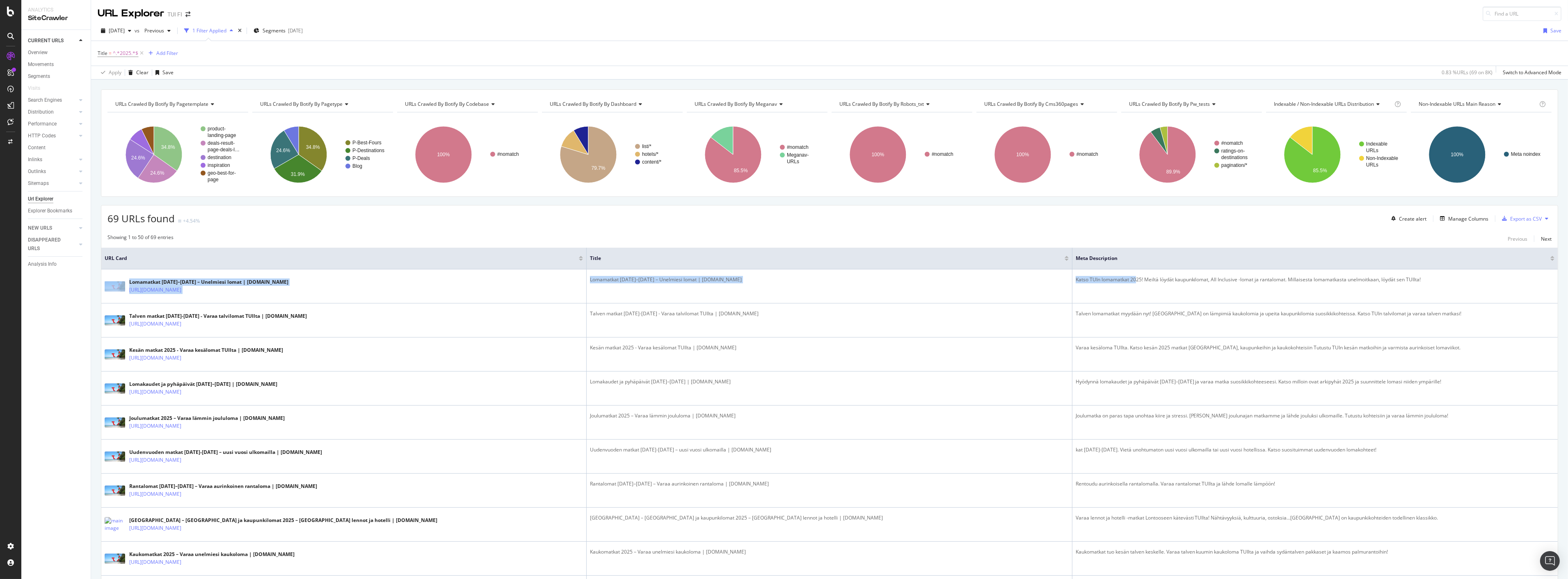
drag, startPoint x: 1133, startPoint y: 281, endPoint x: 1391, endPoint y: 263, distance: 258.6
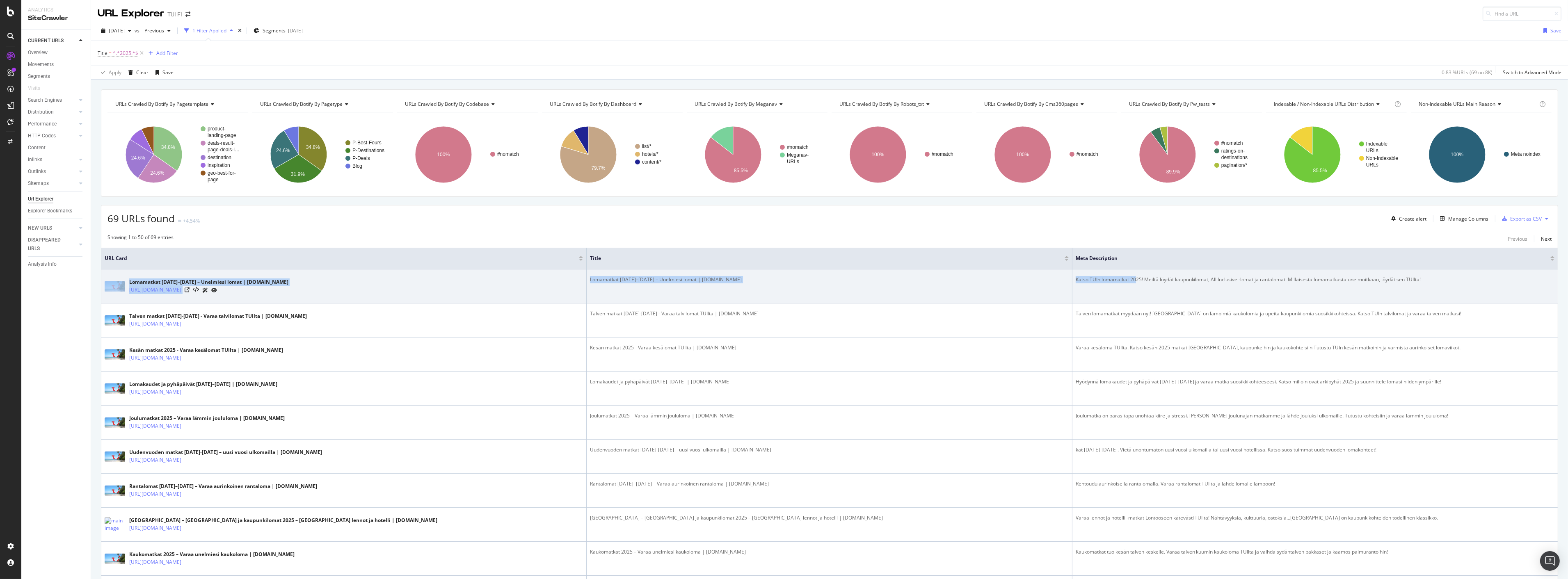
click at [1081, 283] on div "Katso TUIn lomamatkat 2025! Meiltä löydät kaupunkilomat, All Inclusive -lomat j…" at bounding box center [1315, 280] width 479 height 7
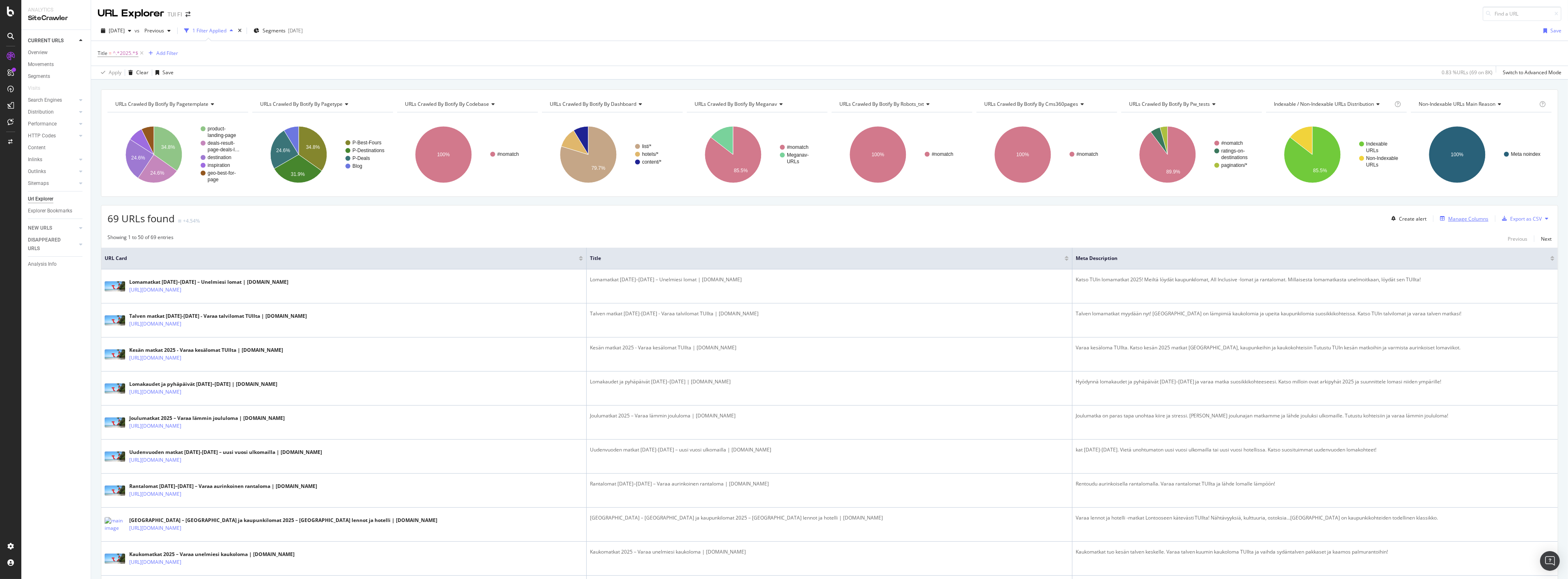
click at [1448, 218] on div "Manage Columns" at bounding box center [1468, 218] width 40 height 7
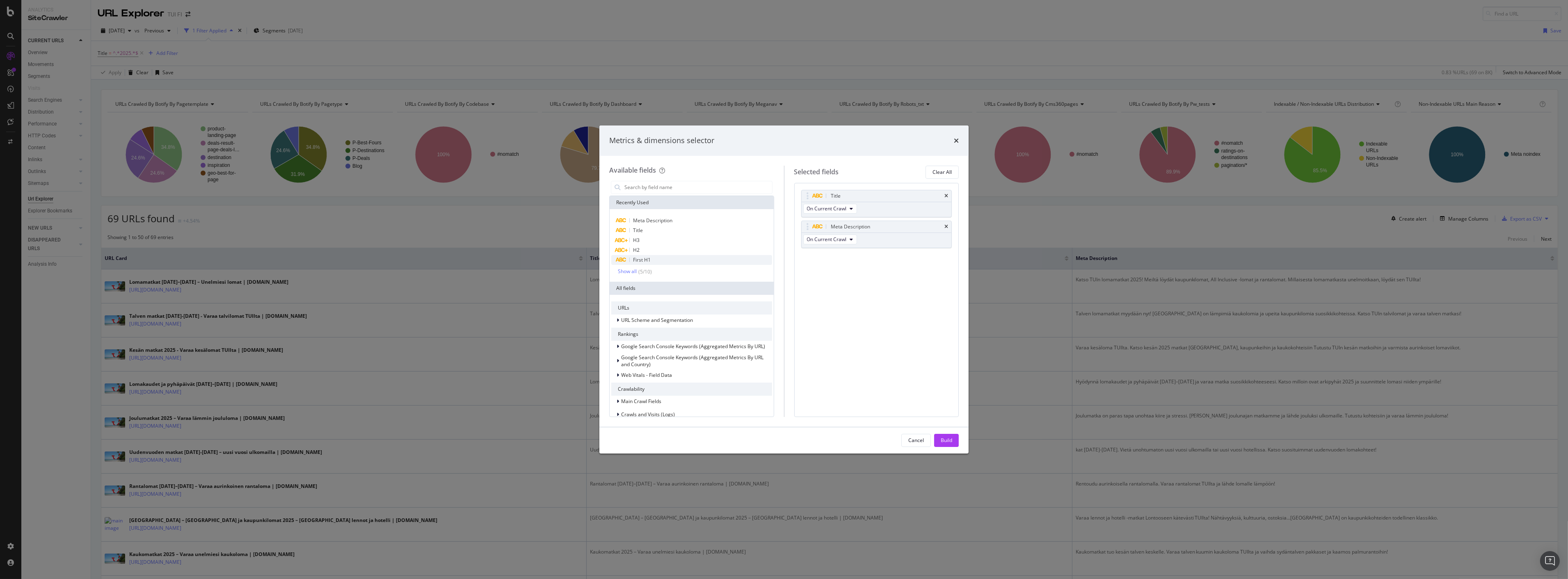
click at [634, 259] on span "First H1" at bounding box center [642, 259] width 18 height 7
click at [936, 440] on button "Build" at bounding box center [947, 440] width 24 height 13
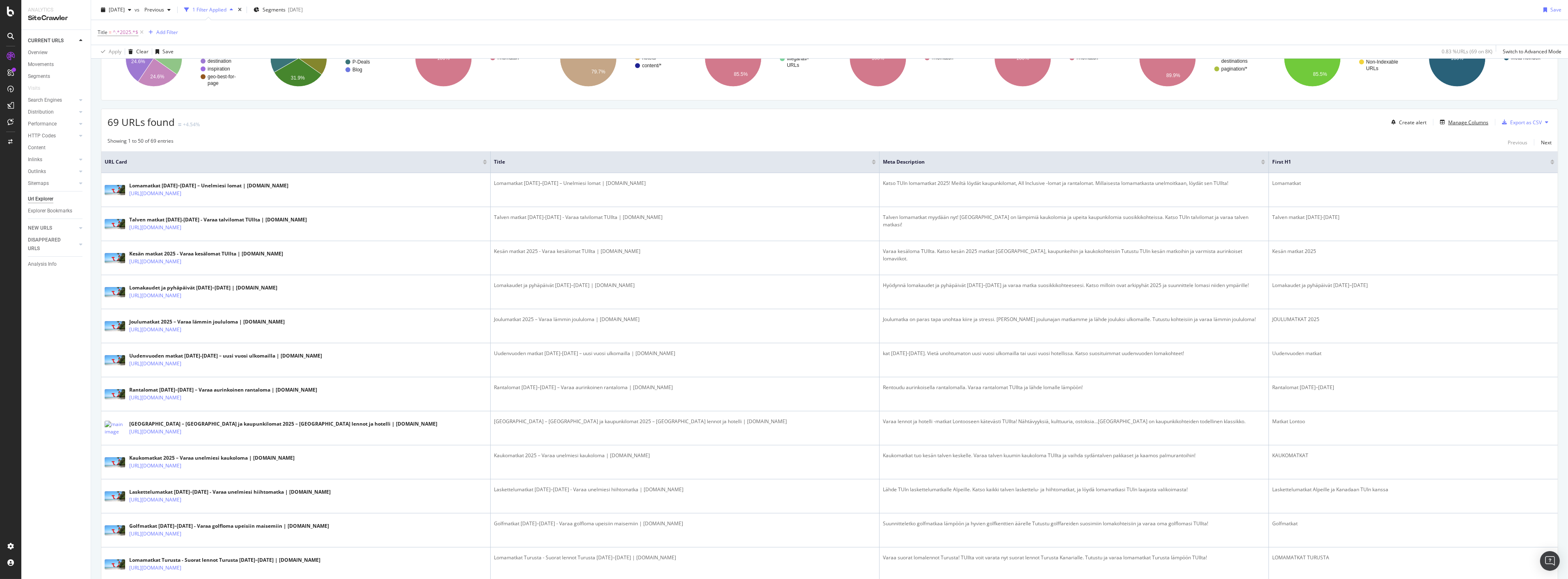
scroll to position [91, 0]
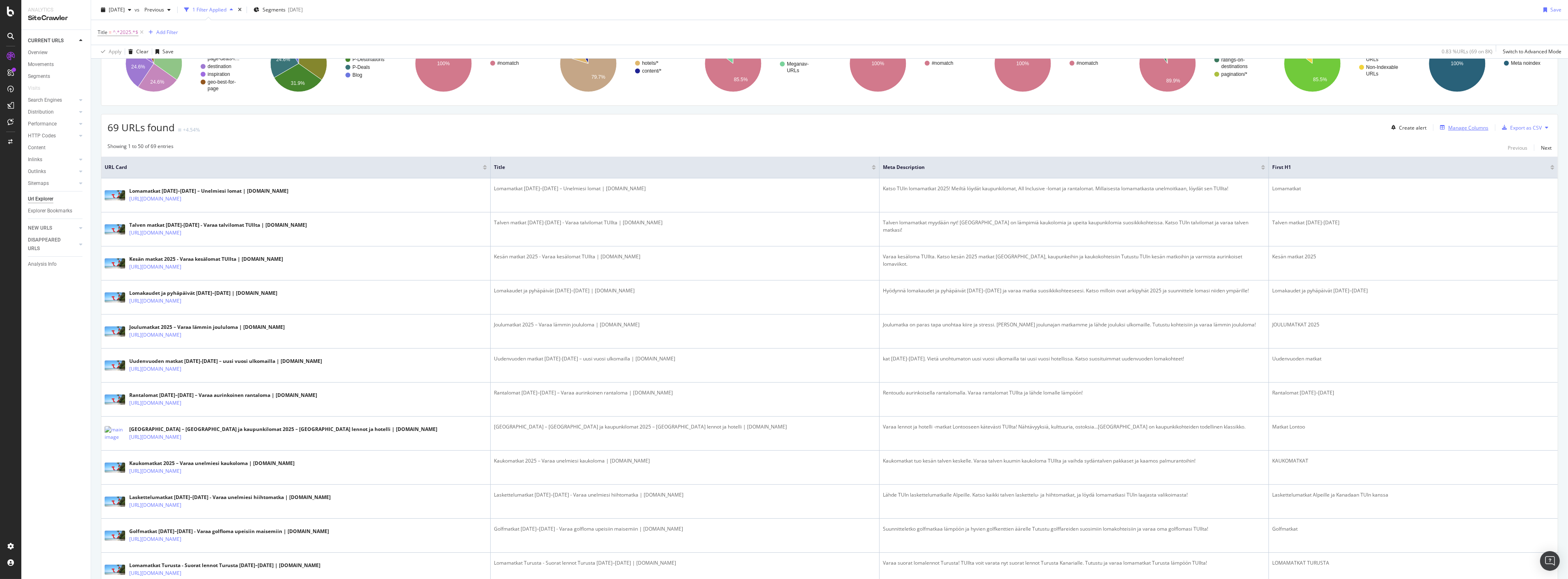
click at [1451, 130] on div "Manage Columns" at bounding box center [1468, 127] width 40 height 7
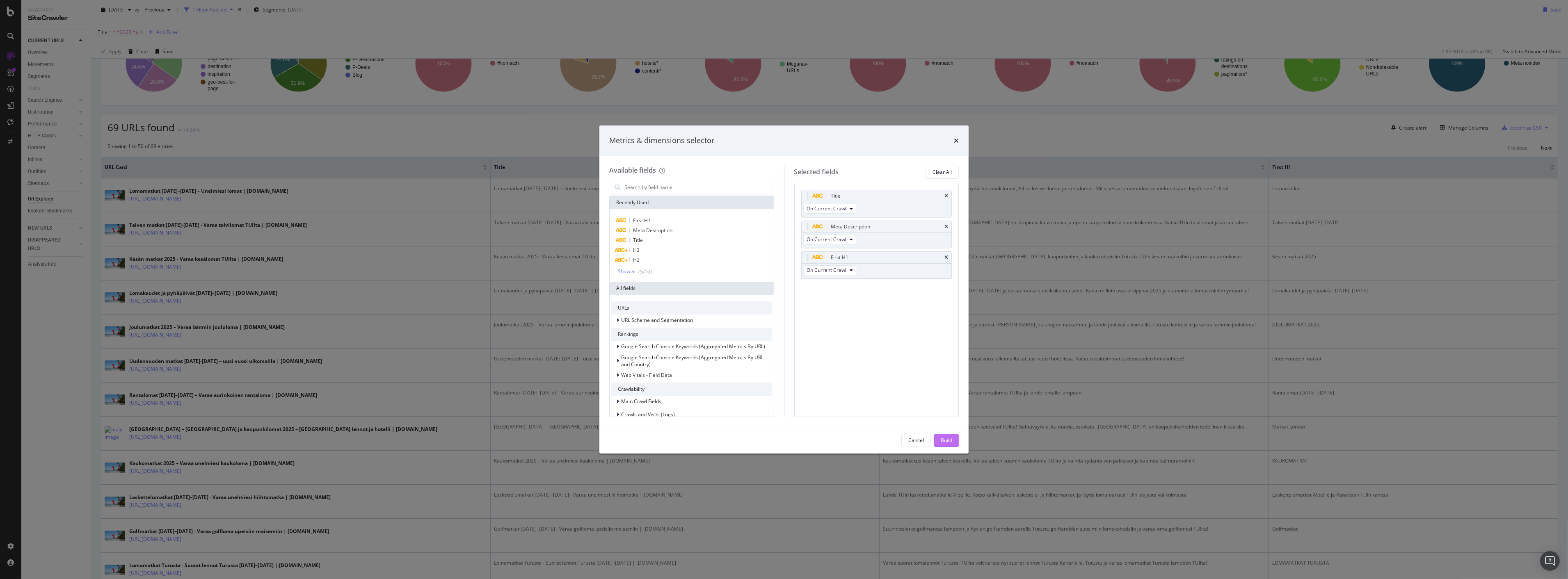
click at [948, 438] on div "Build" at bounding box center [946, 440] width 12 height 7
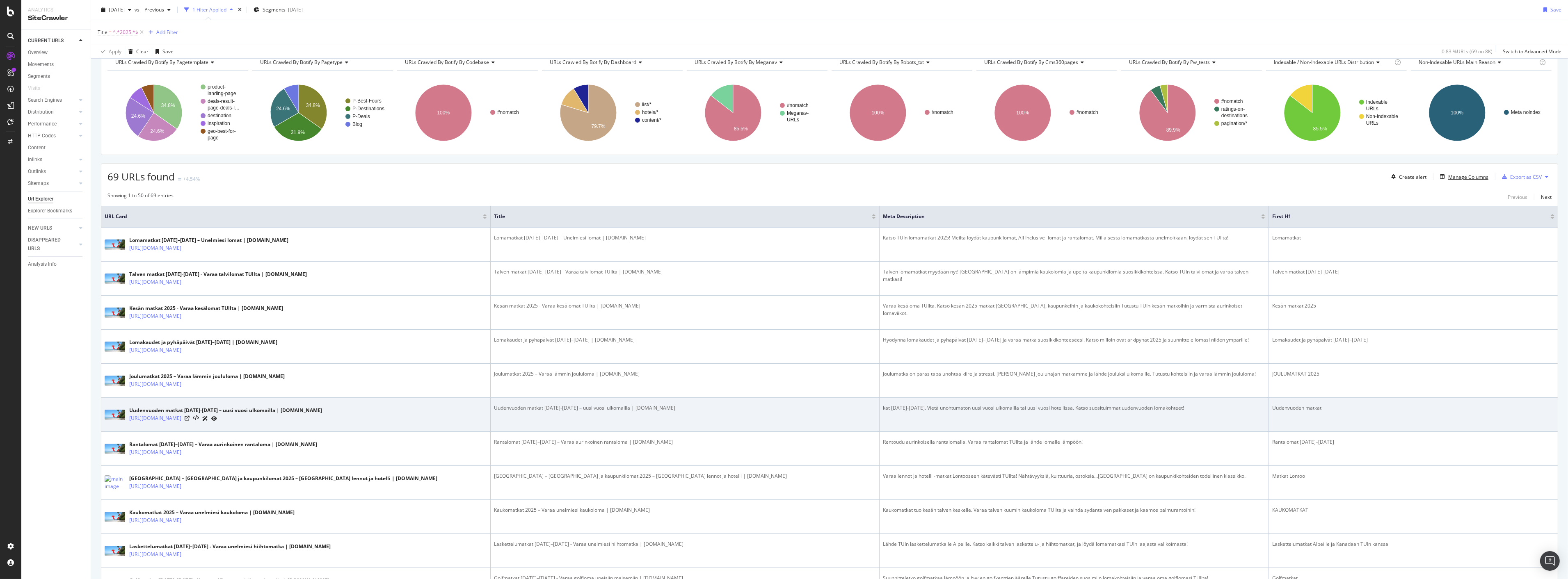
scroll to position [0, 0]
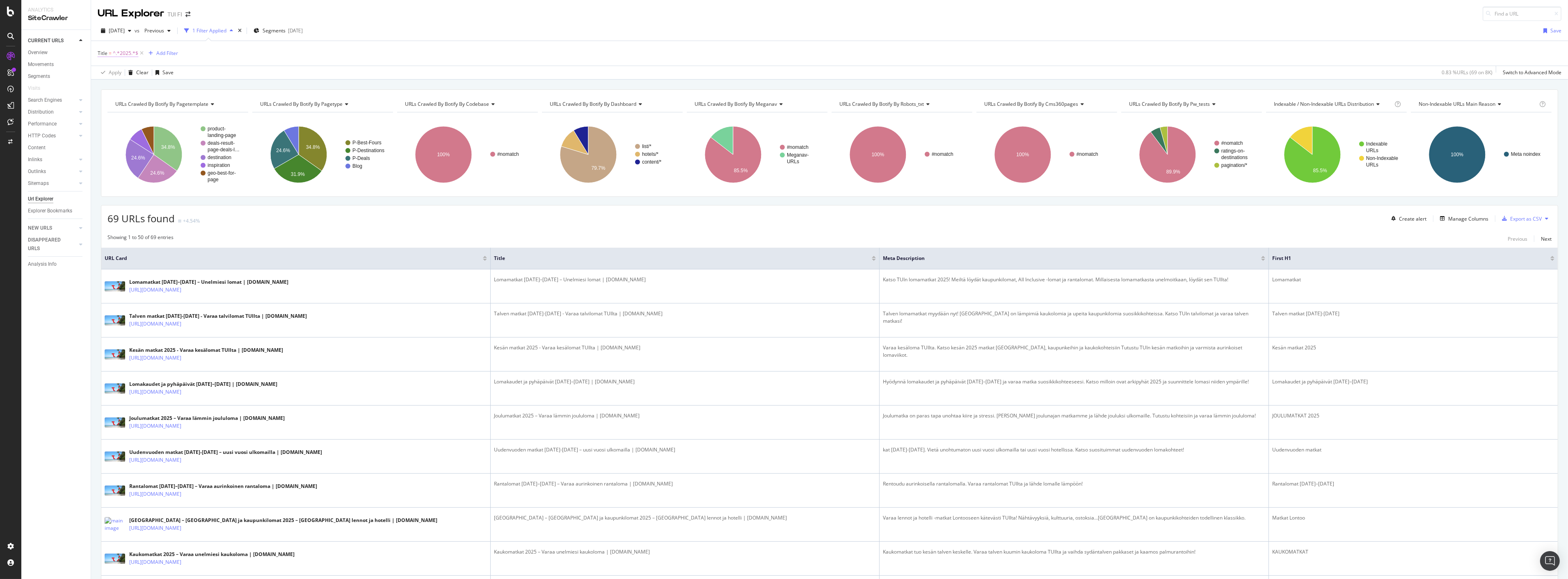
click at [115, 52] on span "^.*2025.*$" at bounding box center [125, 53] width 26 height 12
click at [127, 52] on div "Title" at bounding box center [149, 52] width 97 height 14
click at [122, 52] on div "Title" at bounding box center [149, 52] width 97 height 14
click at [116, 52] on div "Title" at bounding box center [149, 52] width 97 height 14
click at [115, 52] on div "Title" at bounding box center [113, 52] width 11 height 7
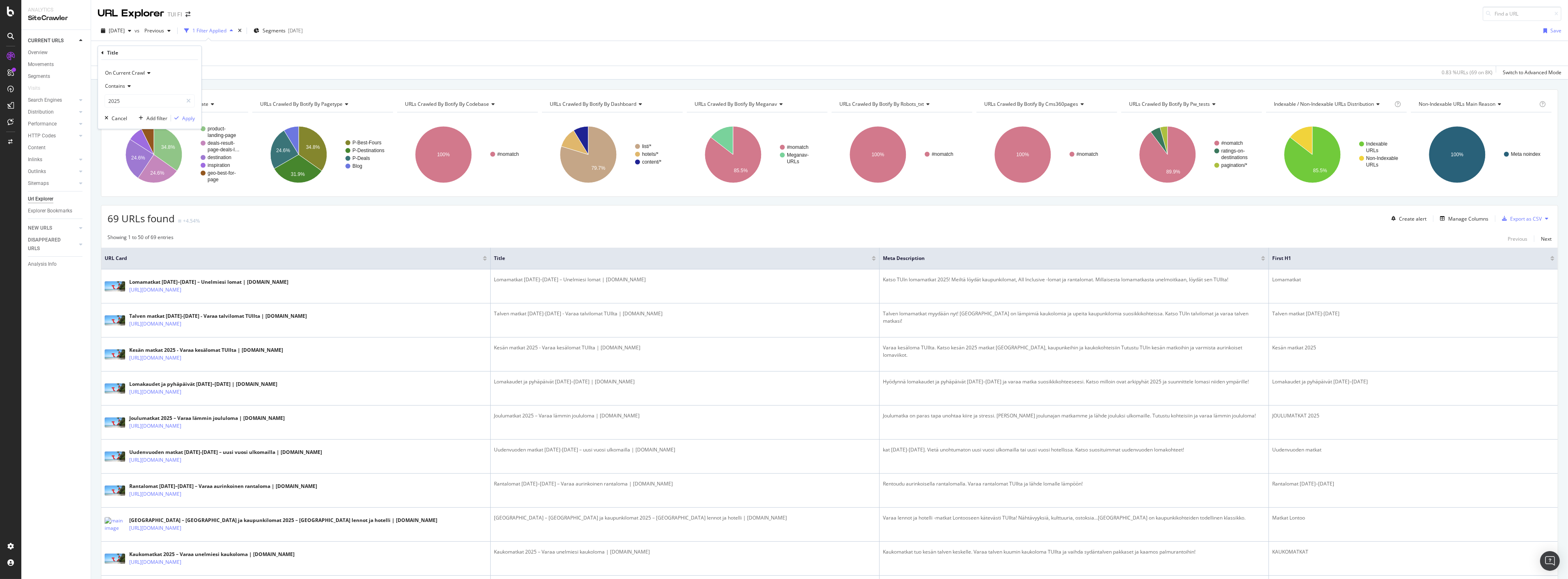
click at [126, 52] on div "Title" at bounding box center [149, 52] width 97 height 14
click at [104, 52] on div "Title" at bounding box center [149, 52] width 97 height 14
click at [113, 51] on div "Title" at bounding box center [113, 52] width 11 height 7
click at [117, 51] on div "Title" at bounding box center [113, 52] width 11 height 7
click at [125, 55] on div "Title" at bounding box center [149, 52] width 97 height 14
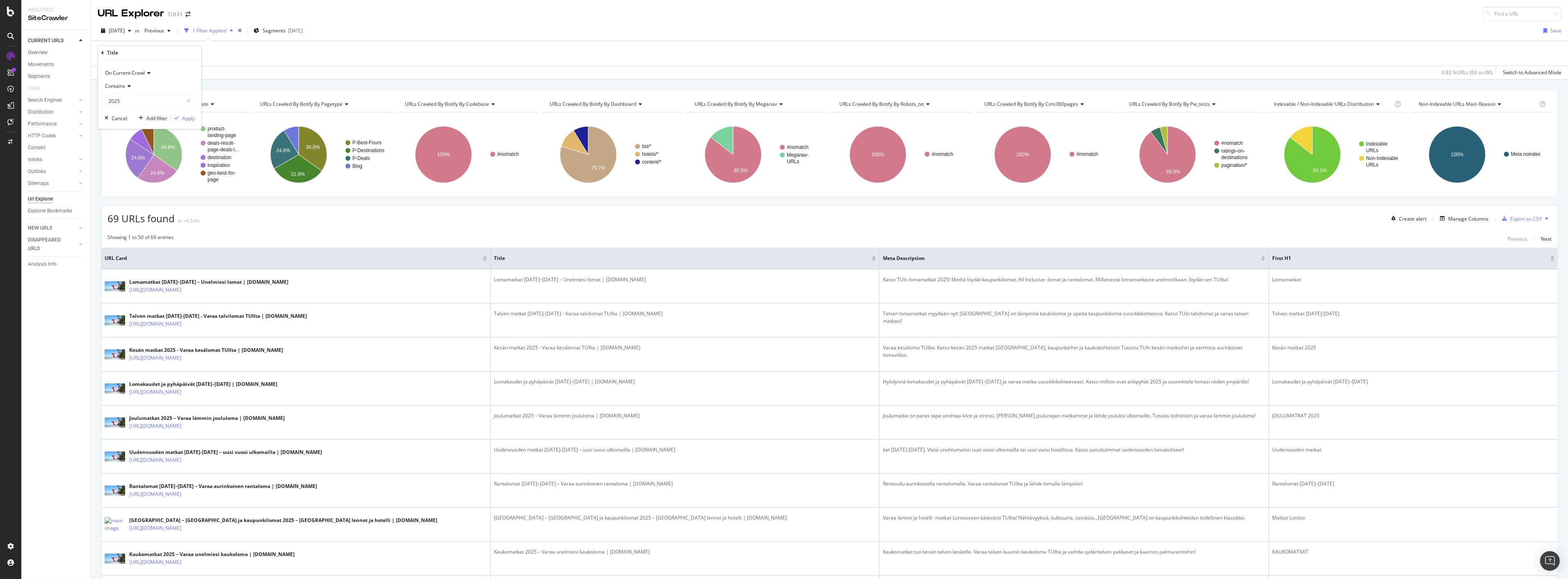
click at [101, 52] on icon at bounding box center [102, 53] width 2 height 5
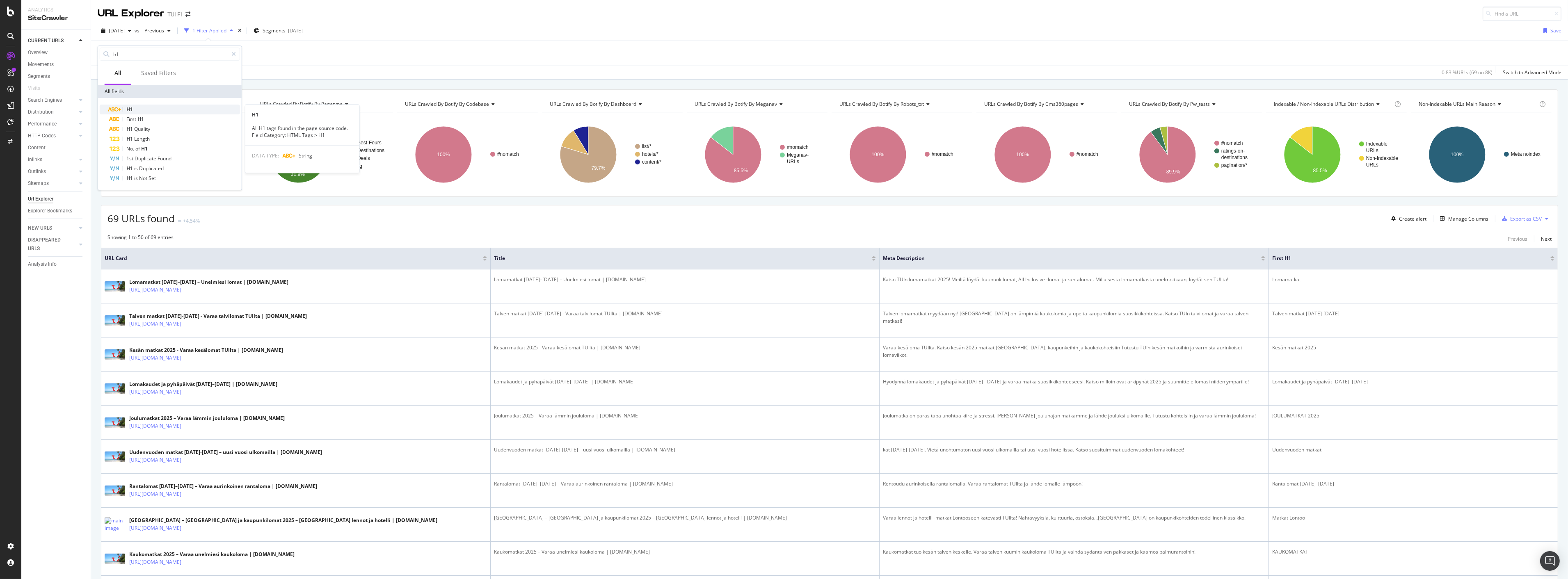
type input "h1"
click at [152, 113] on div "H1" at bounding box center [175, 109] width 130 height 10
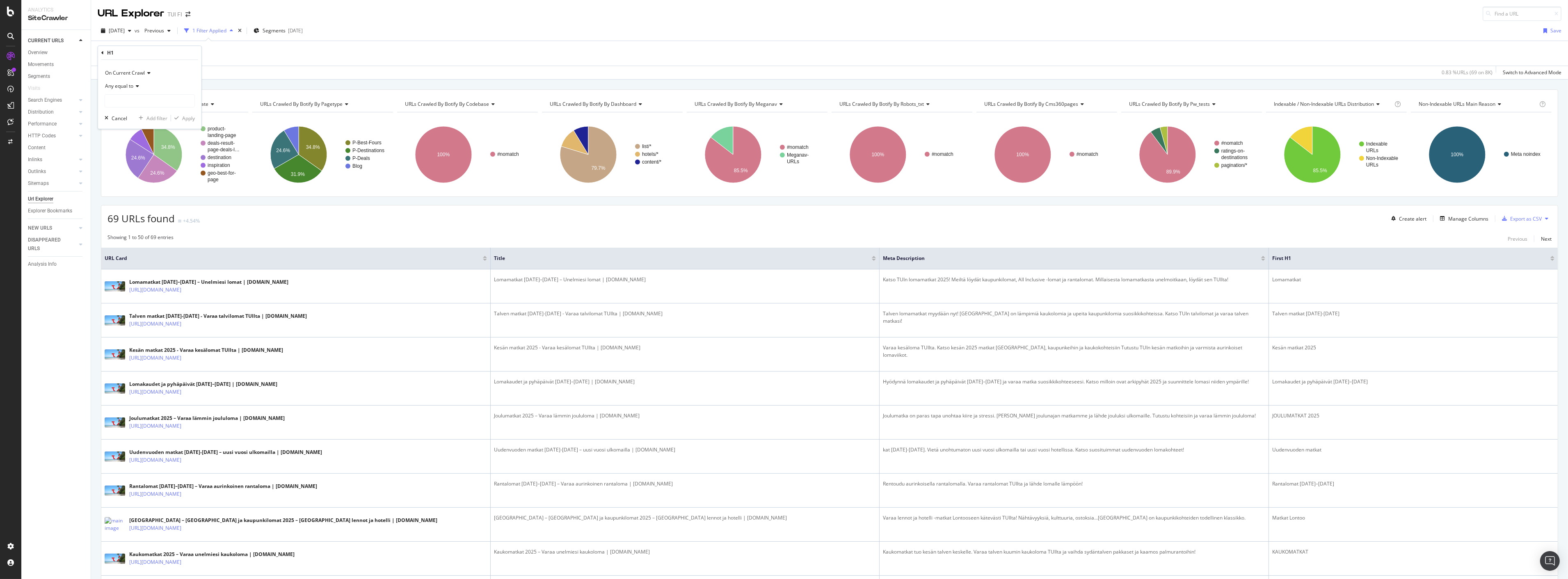
click at [135, 87] on icon at bounding box center [136, 86] width 5 height 5
click at [122, 165] on span "Any contains" at bounding box center [124, 167] width 29 height 7
click at [141, 100] on input "text" at bounding box center [150, 101] width 89 height 13
type input "2025"
click at [193, 119] on div "Apply" at bounding box center [188, 118] width 13 height 7
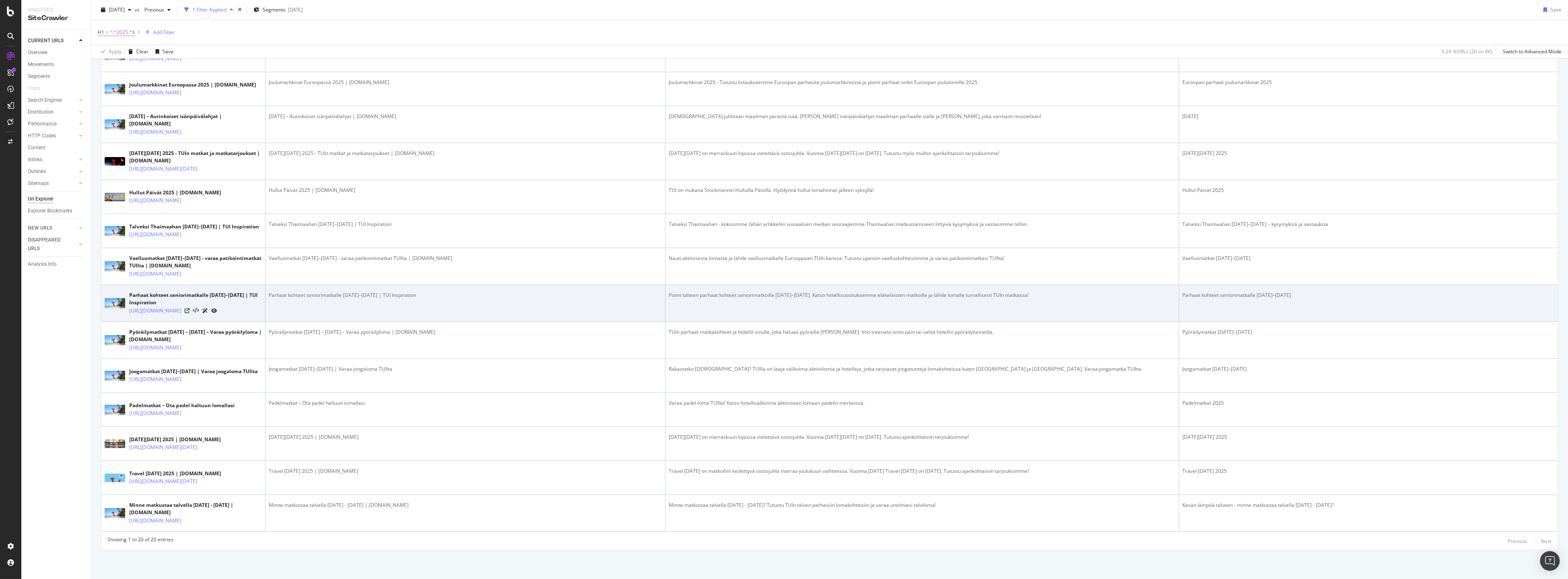
scroll to position [504, 0]
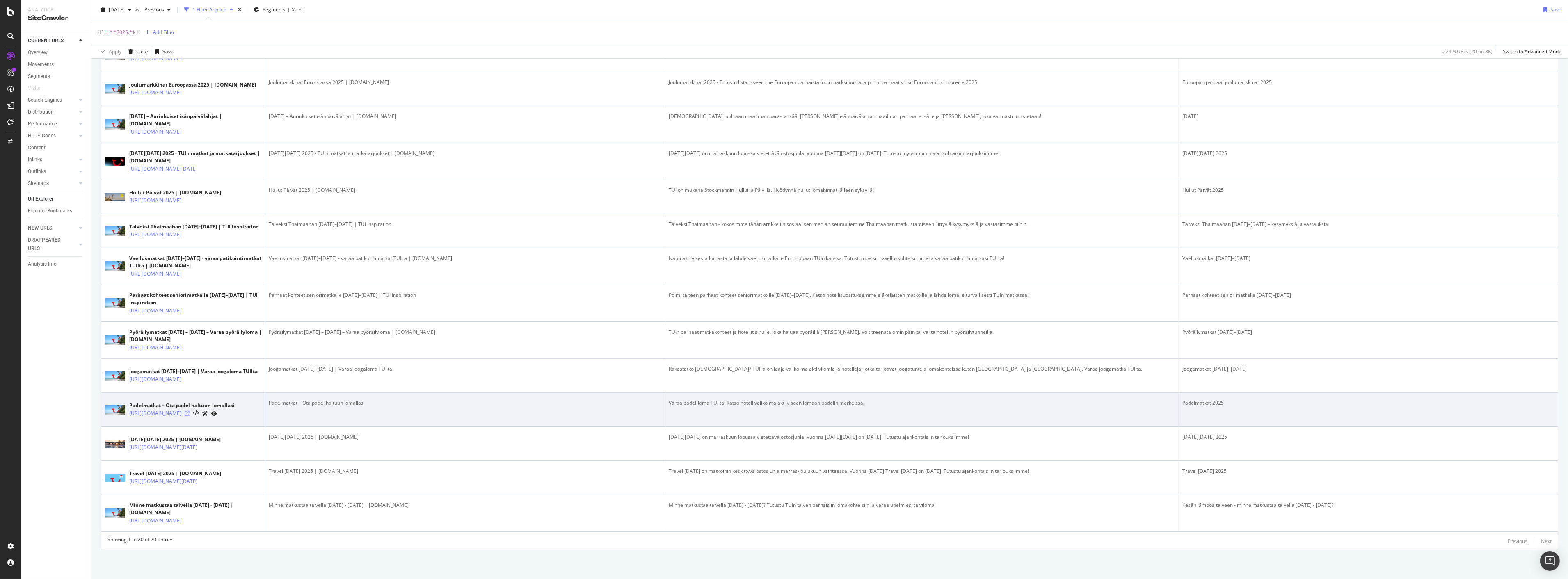
click at [189, 411] on icon at bounding box center [187, 413] width 5 height 5
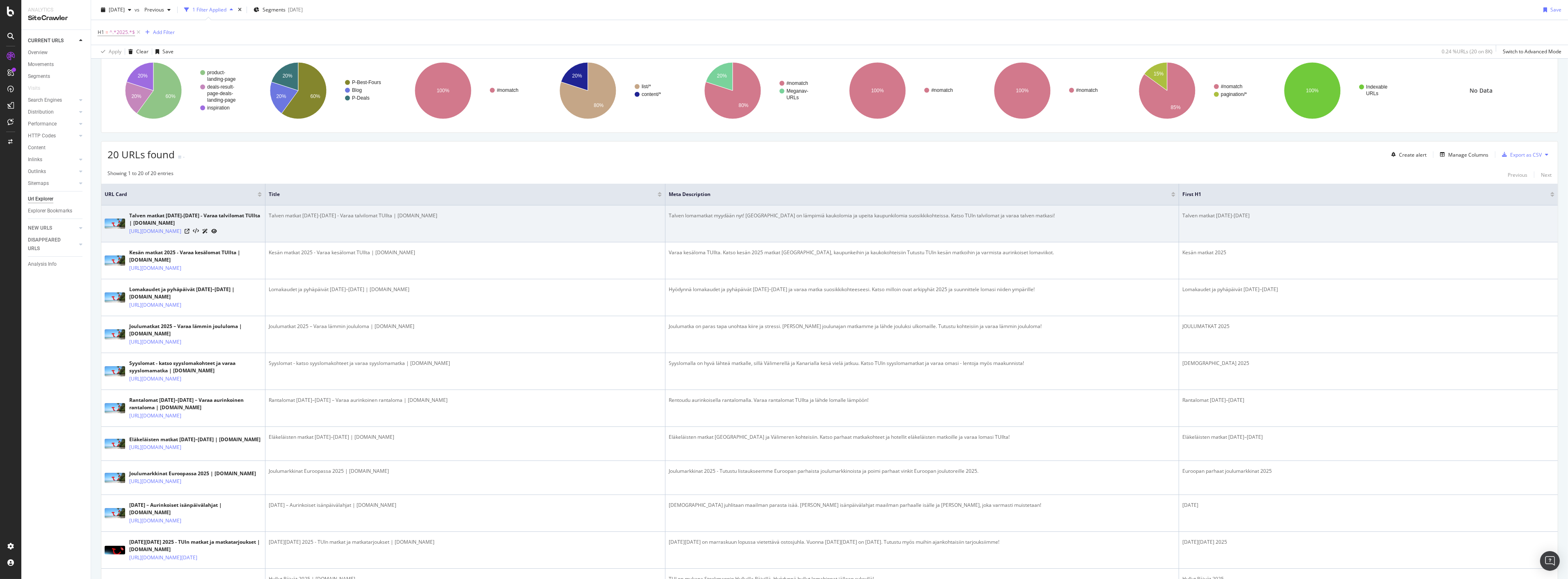
scroll to position [0, 0]
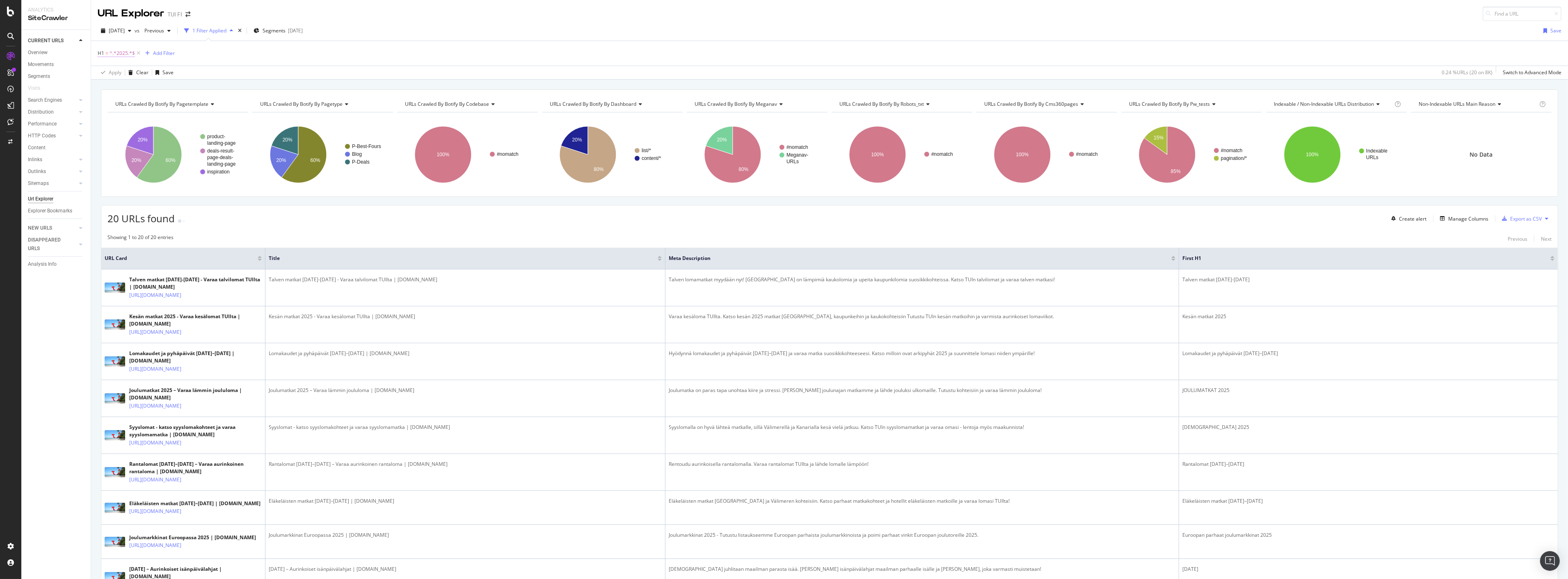
click at [113, 50] on span "^.*2025.*$" at bounding box center [122, 53] width 26 height 12
click at [118, 51] on div "H1" at bounding box center [149, 52] width 97 height 14
click at [103, 55] on icon at bounding box center [102, 53] width 2 height 5
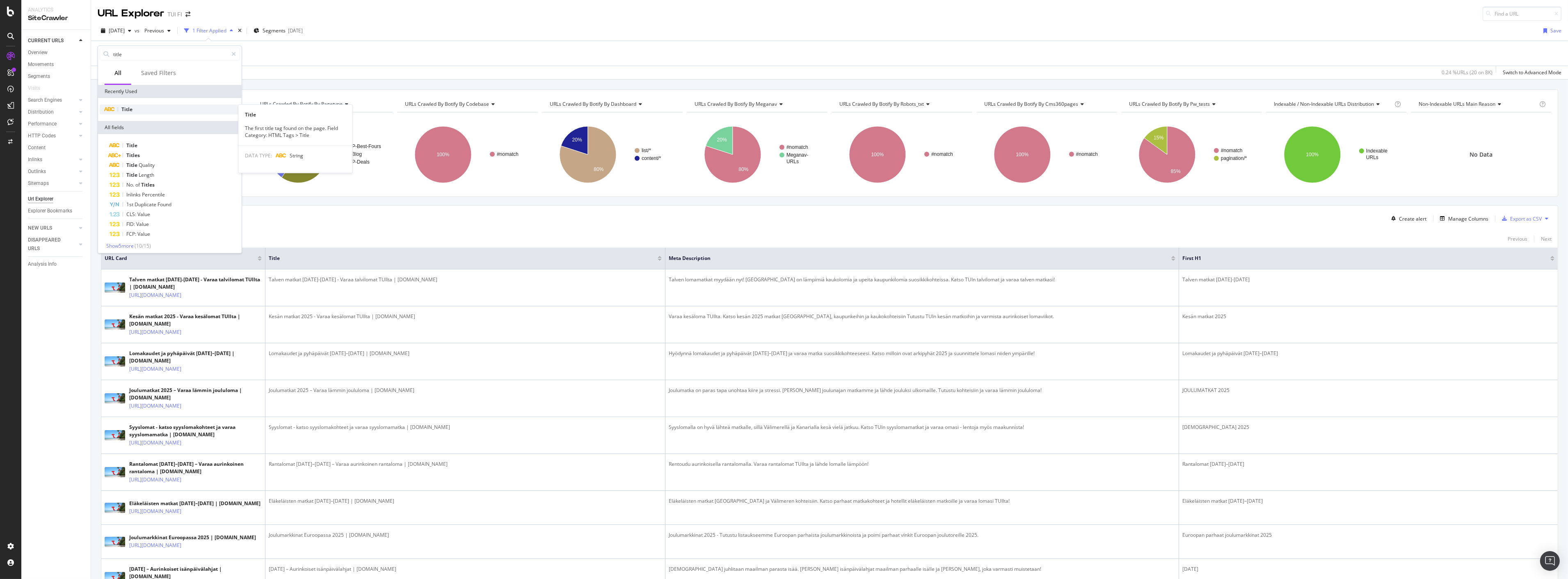
type input "title"
click at [125, 110] on span "Title" at bounding box center [127, 109] width 11 height 7
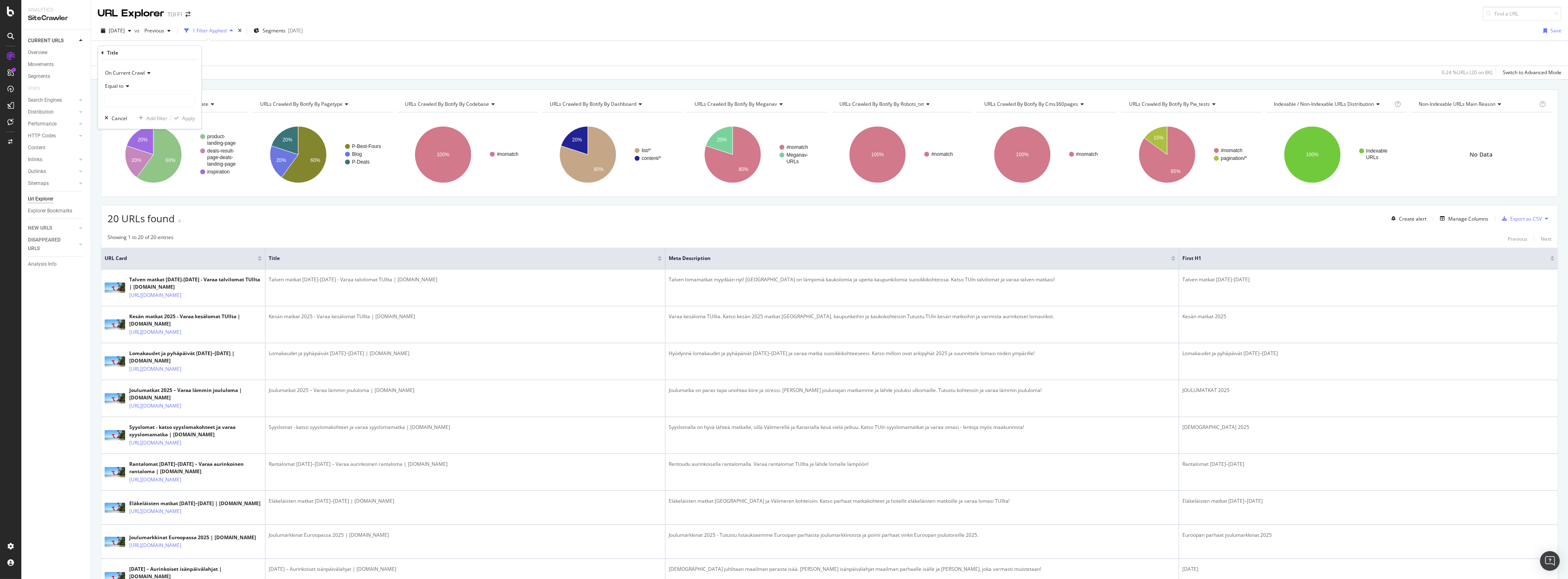
click at [125, 82] on div "Equal to" at bounding box center [150, 86] width 90 height 13
click at [120, 168] on span "Contains" at bounding box center [119, 167] width 20 height 7
click at [123, 103] on input "text" at bounding box center [150, 101] width 89 height 13
type input "2025"
click at [183, 119] on div "Apply" at bounding box center [188, 118] width 13 height 7
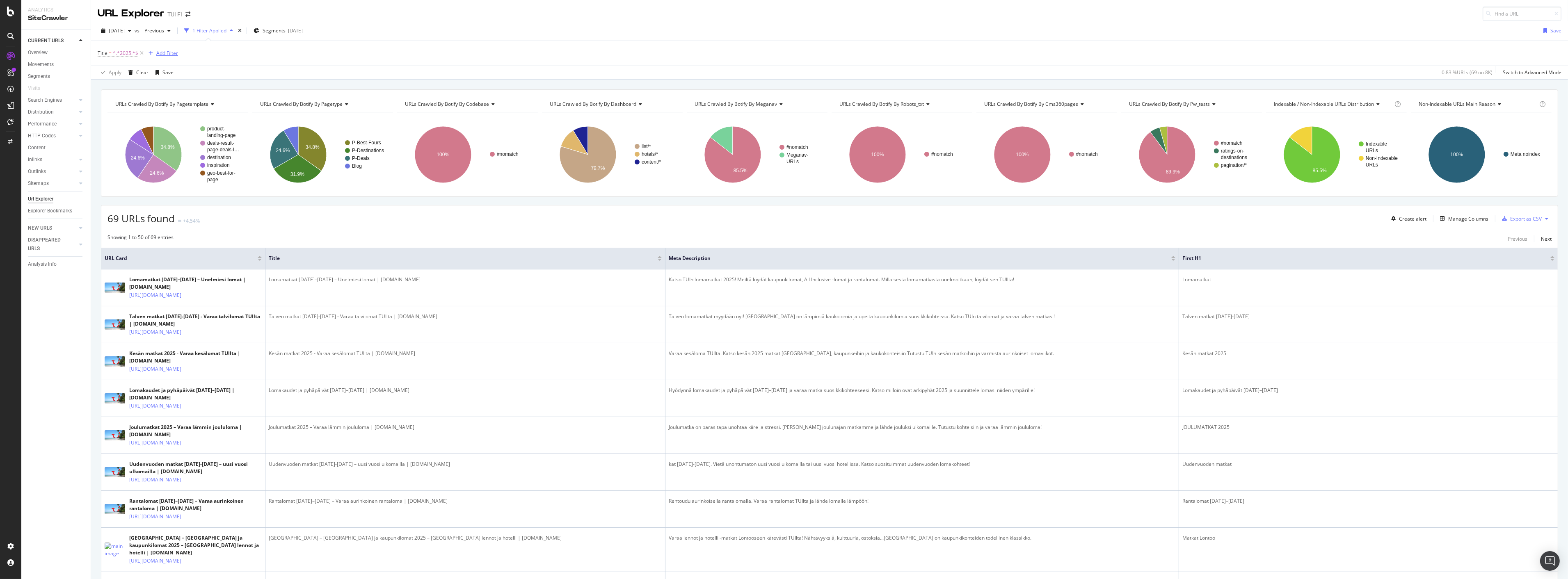
click at [165, 55] on div "Add Filter" at bounding box center [167, 53] width 22 height 7
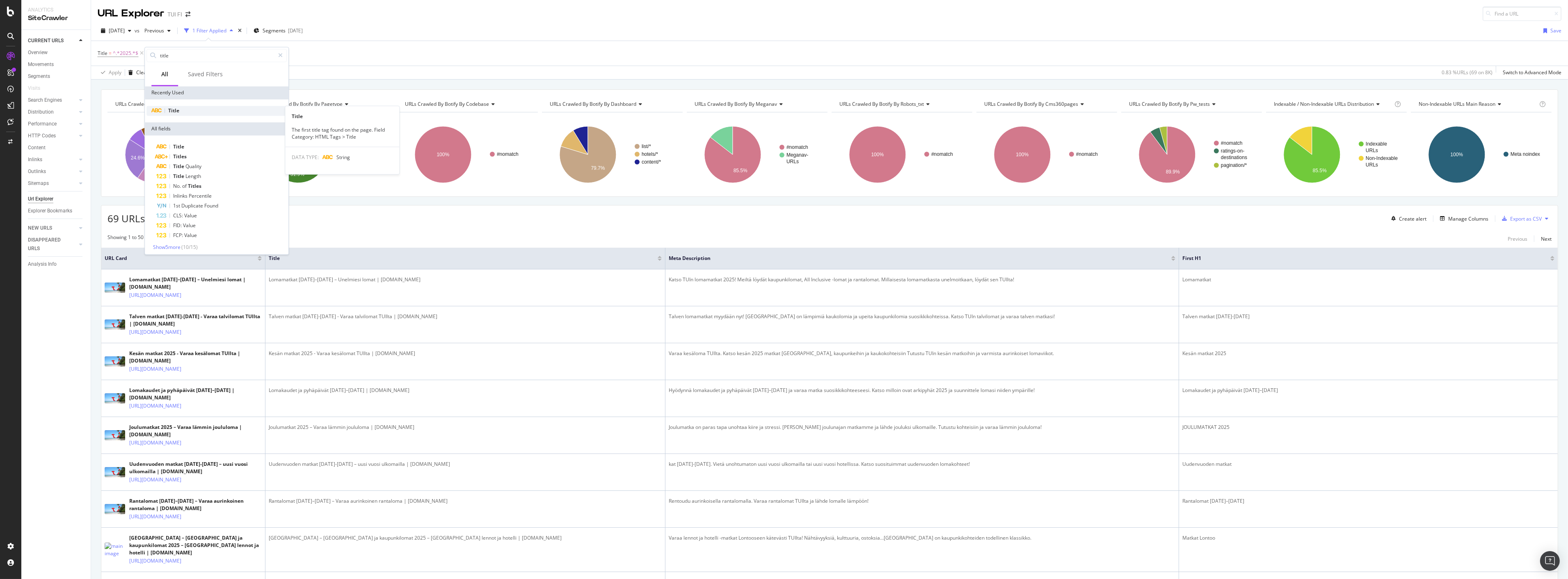
click at [173, 109] on span "Title" at bounding box center [173, 110] width 11 height 7
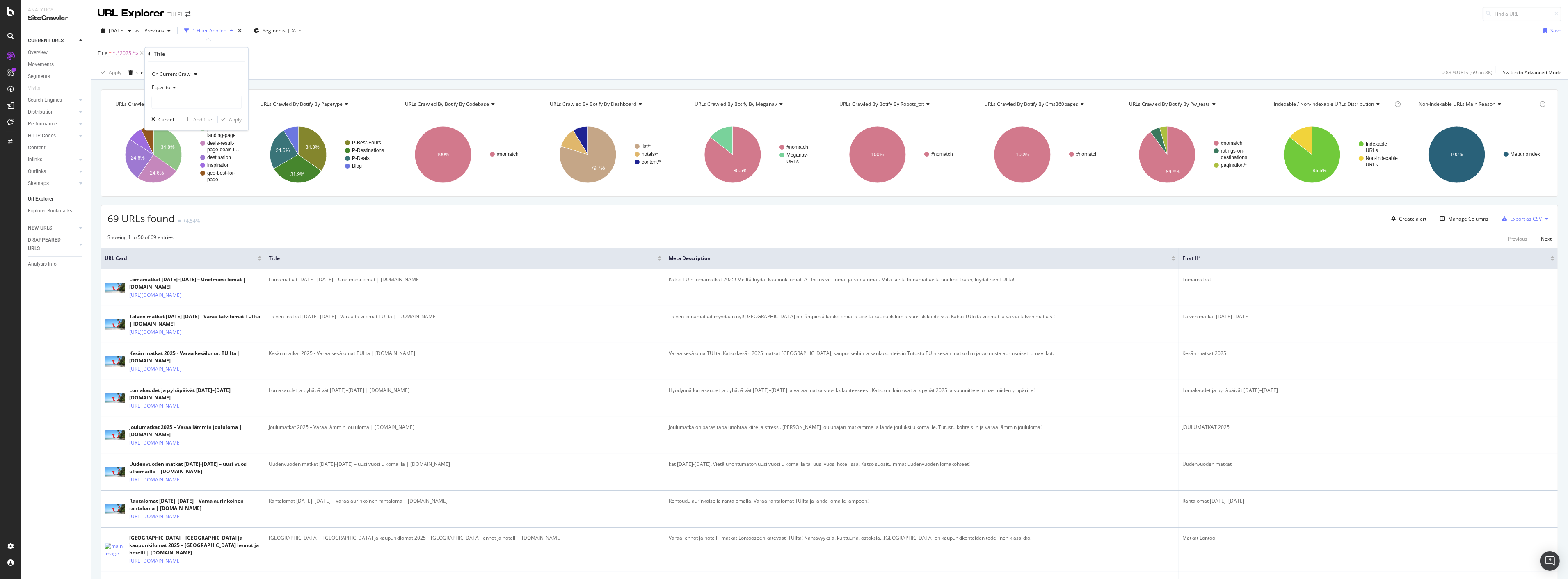
click at [300, 57] on div "Title = ^.*2025.*$ Add Filter" at bounding box center [829, 53] width 1464 height 24
click at [213, 52] on icon at bounding box center [215, 53] width 7 height 8
click at [1525, 221] on div "Export as CSV" at bounding box center [1526, 218] width 32 height 7
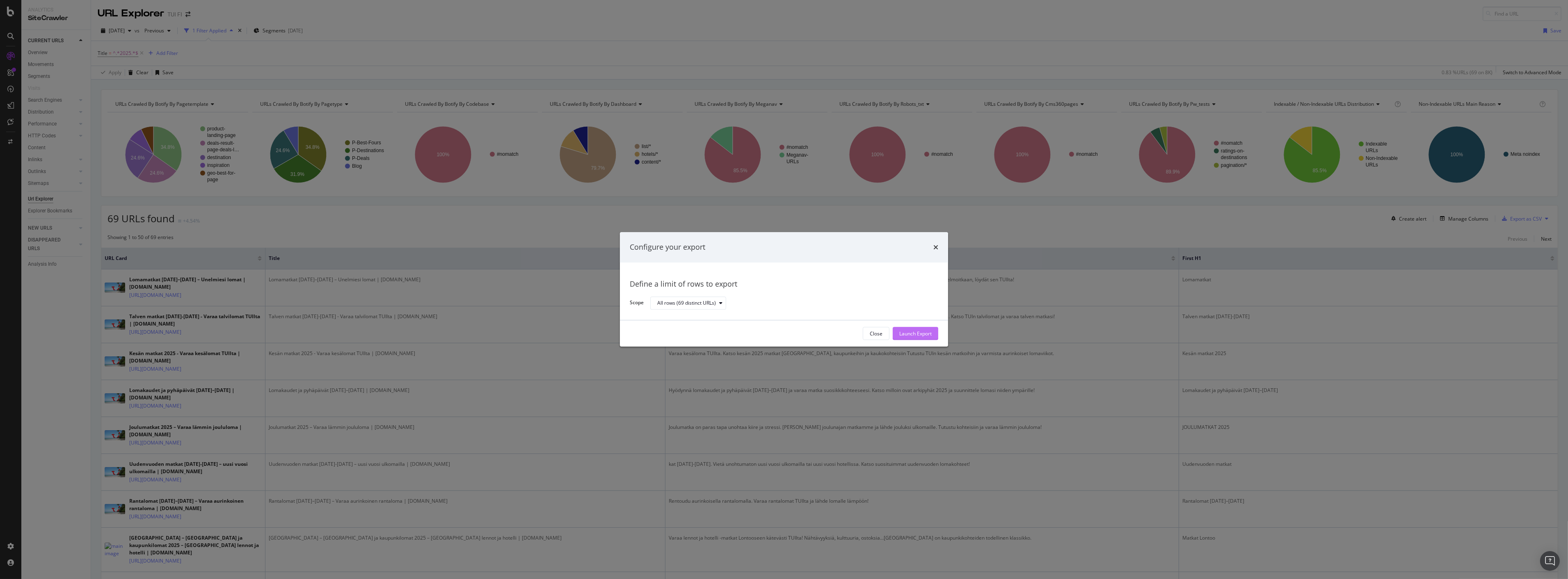
click at [908, 335] on div "Launch Export" at bounding box center [915, 333] width 32 height 7
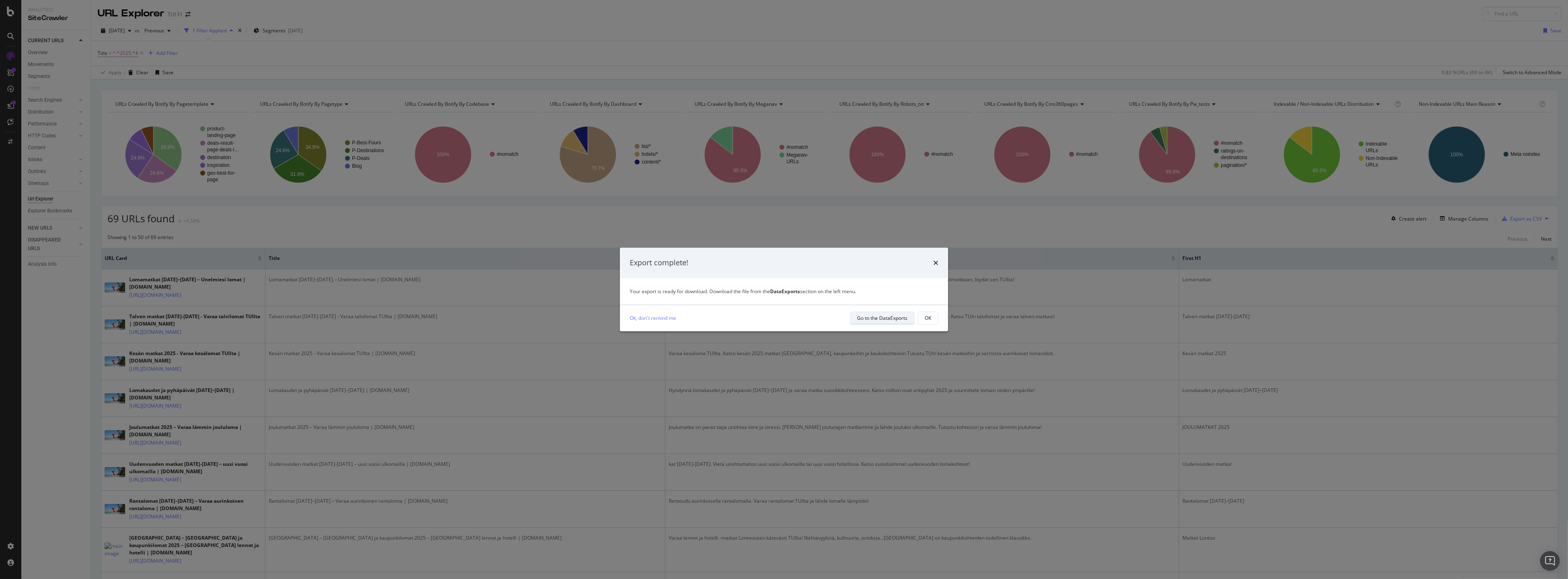
click at [866, 313] on div "Go to the DataExports" at bounding box center [882, 318] width 51 height 12
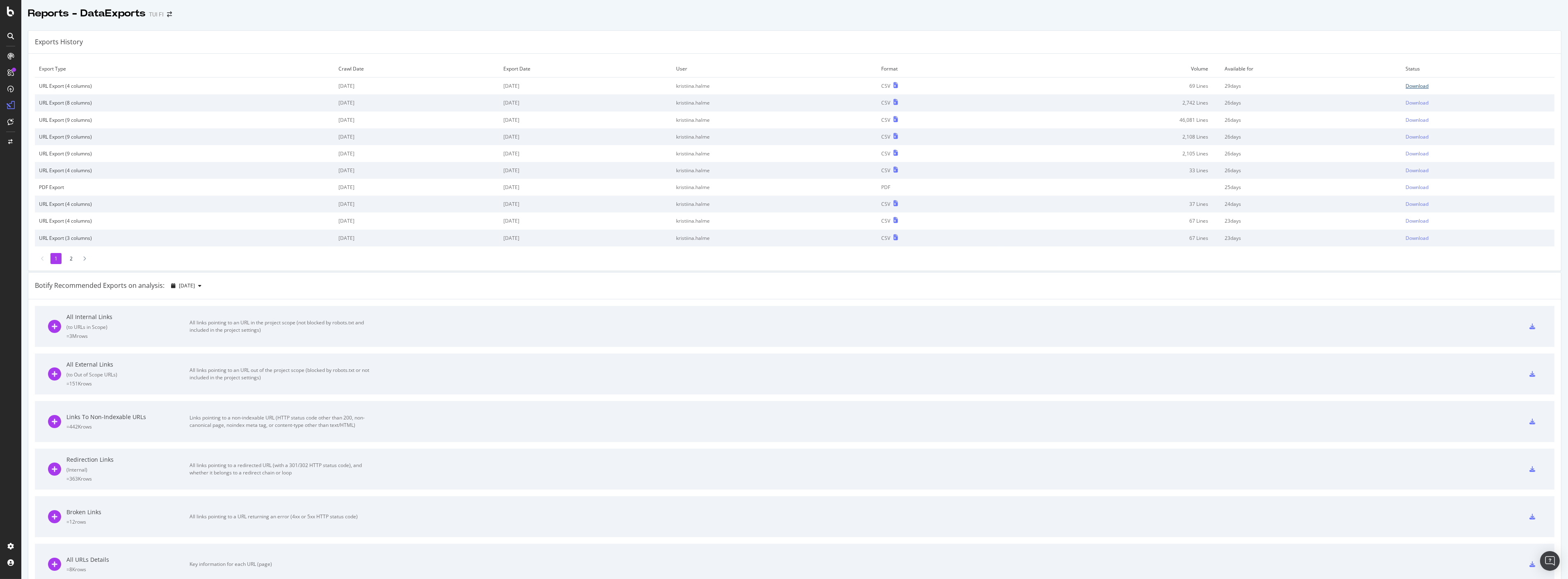
click at [1417, 86] on div "Download" at bounding box center [1418, 85] width 23 height 7
